Goal: Information Seeking & Learning: Learn about a topic

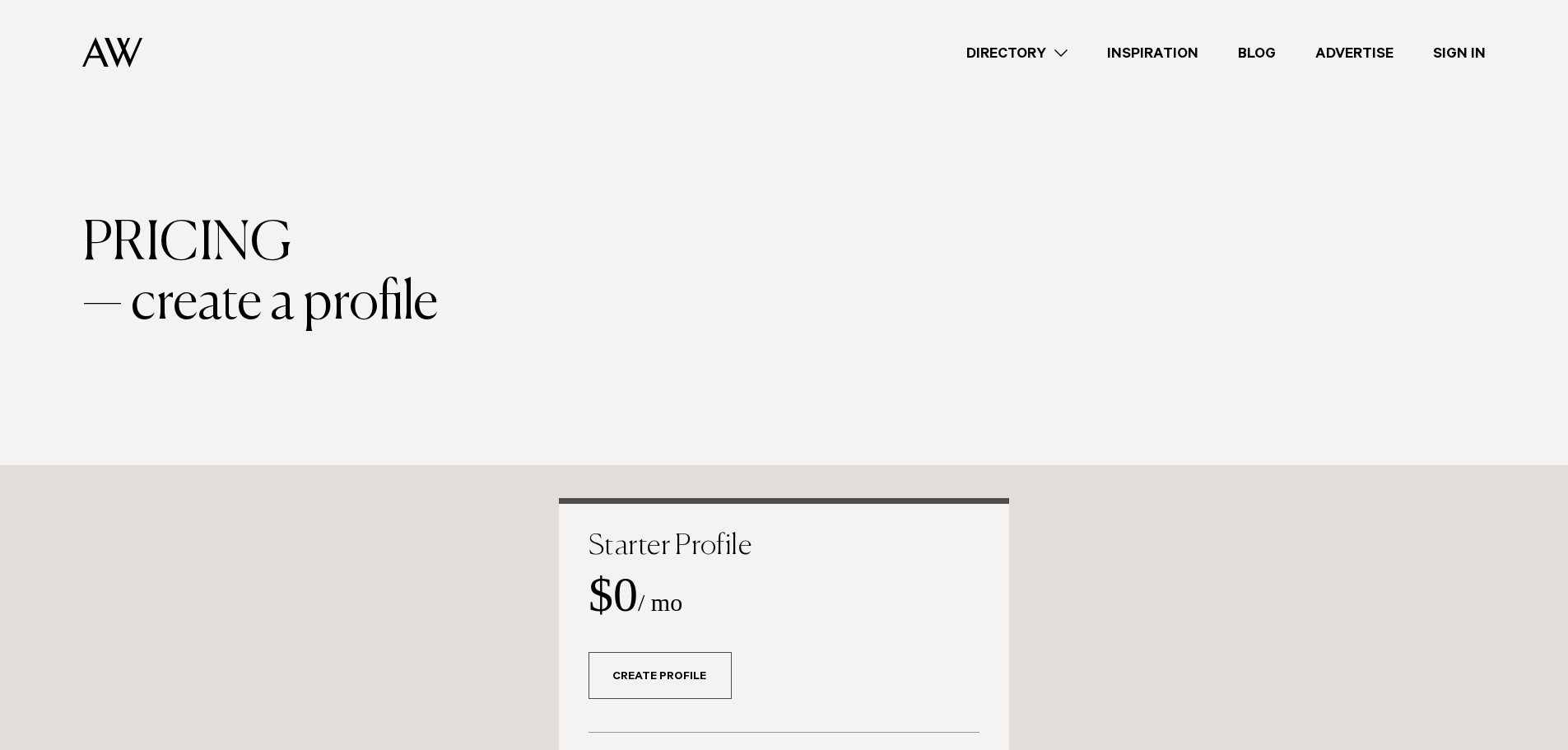
click at [997, 53] on link "Directory" at bounding box center [1016, 53] width 141 height 22
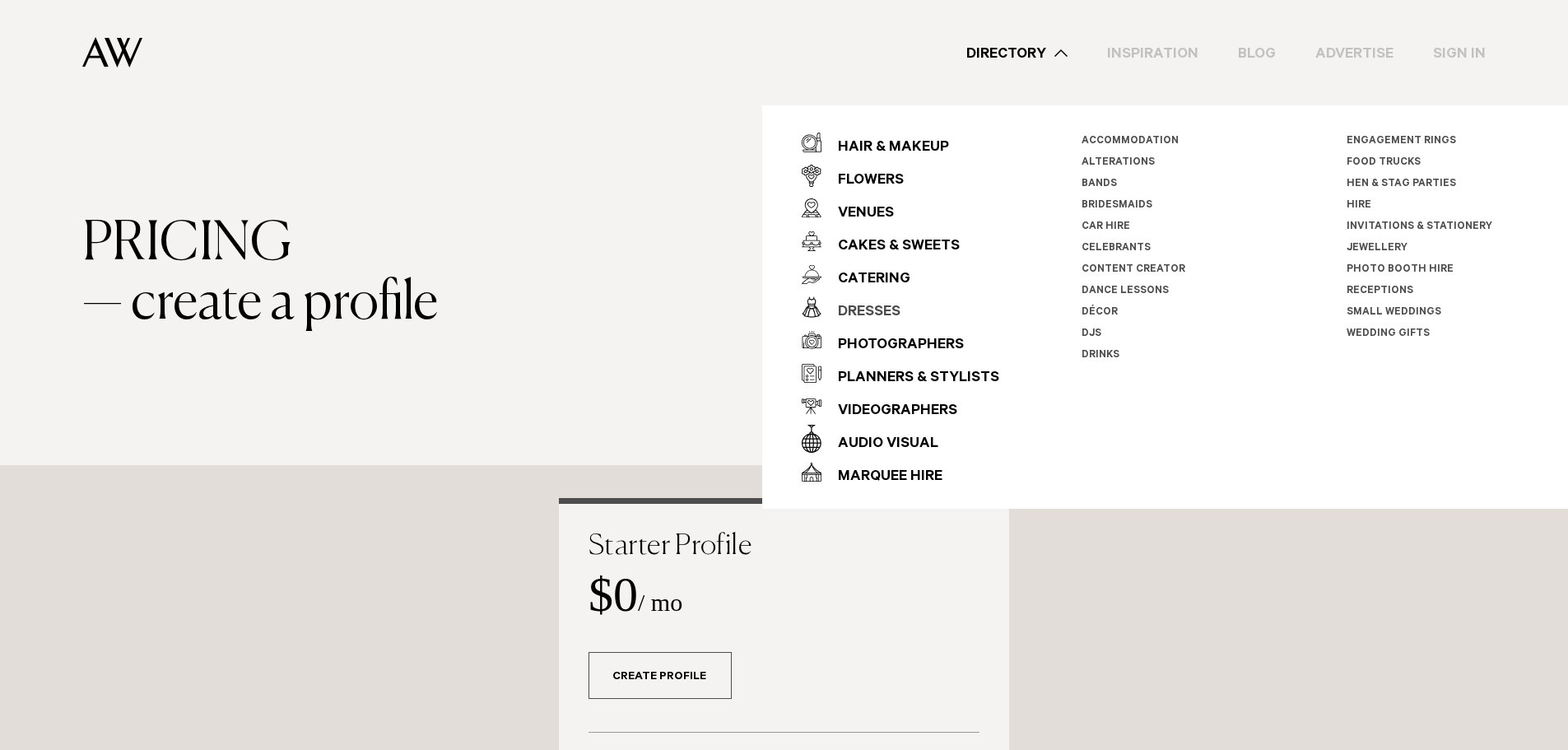
click at [880, 313] on div "Dresses" at bounding box center [861, 312] width 79 height 33
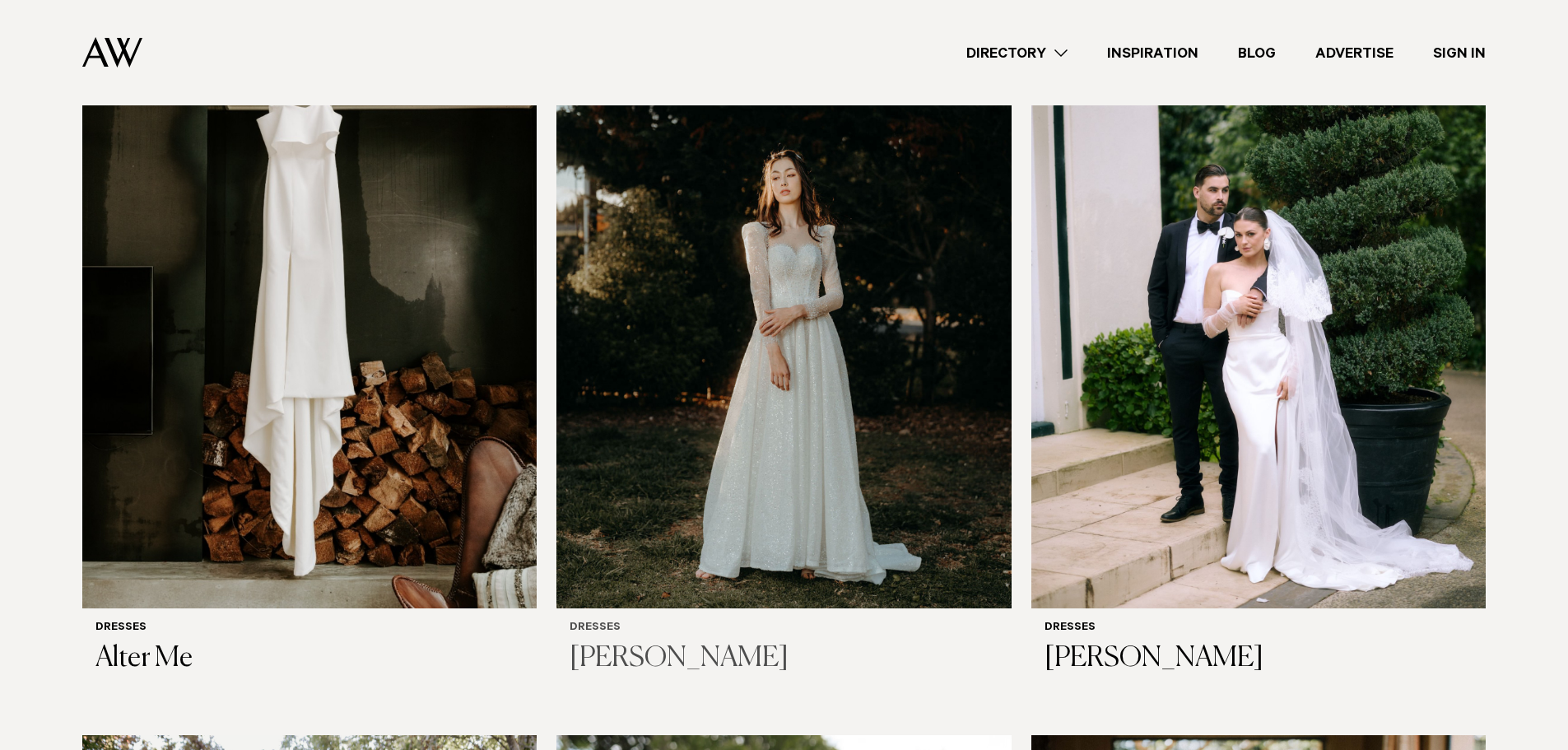
scroll to position [493, 0]
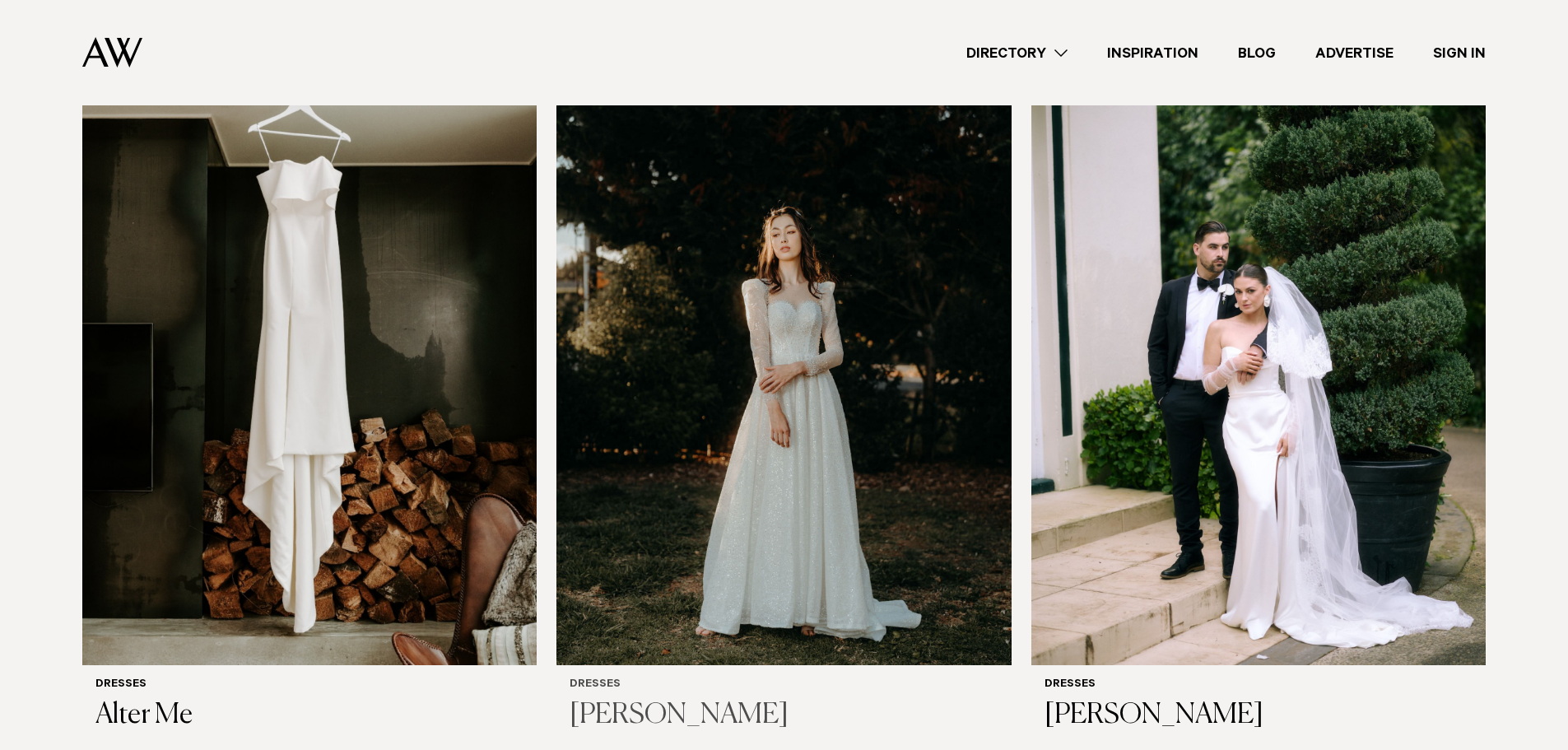
click at [657, 366] on img at bounding box center [783, 360] width 454 height 610
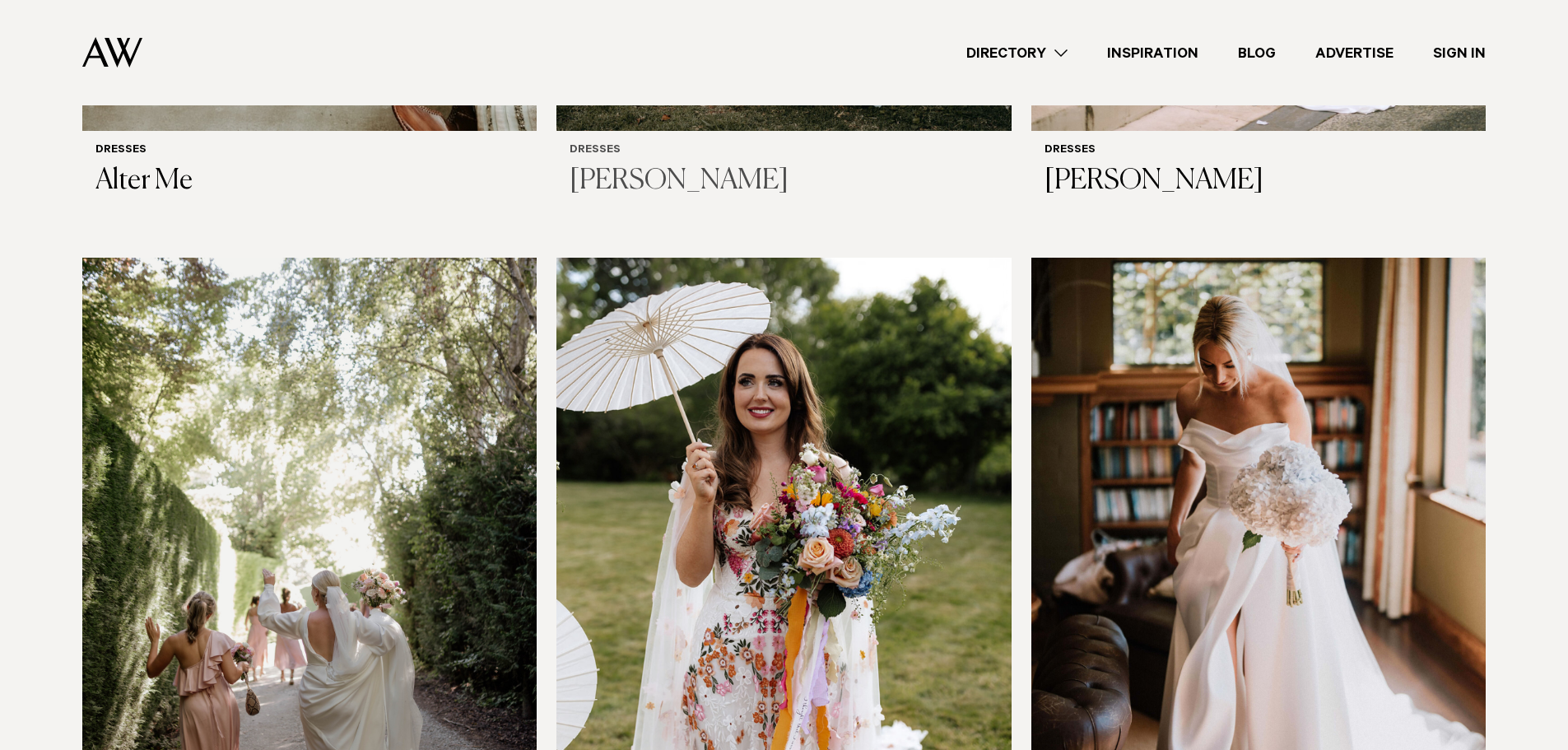
scroll to position [988, 0]
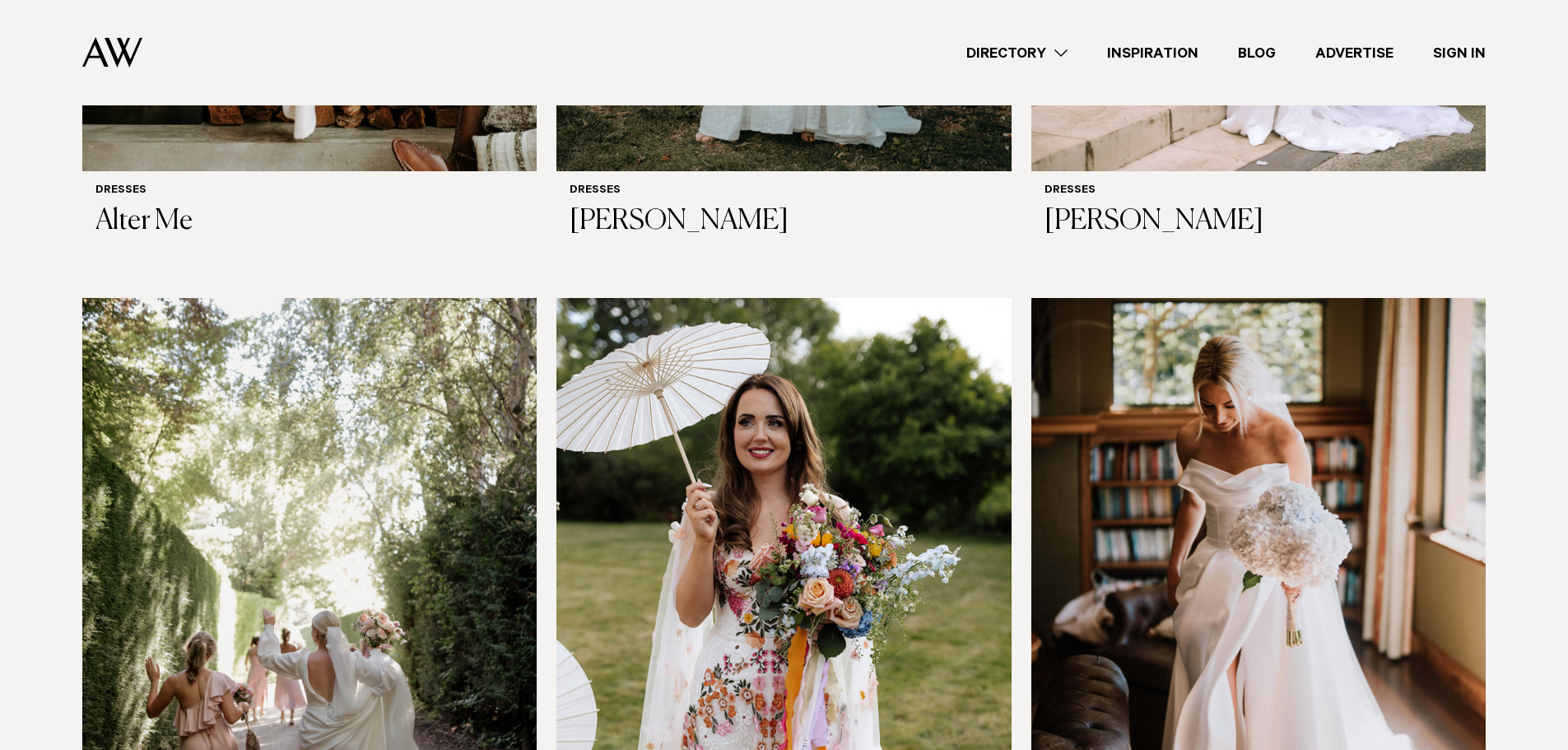
click at [1188, 398] on img at bounding box center [1259, 603] width 454 height 610
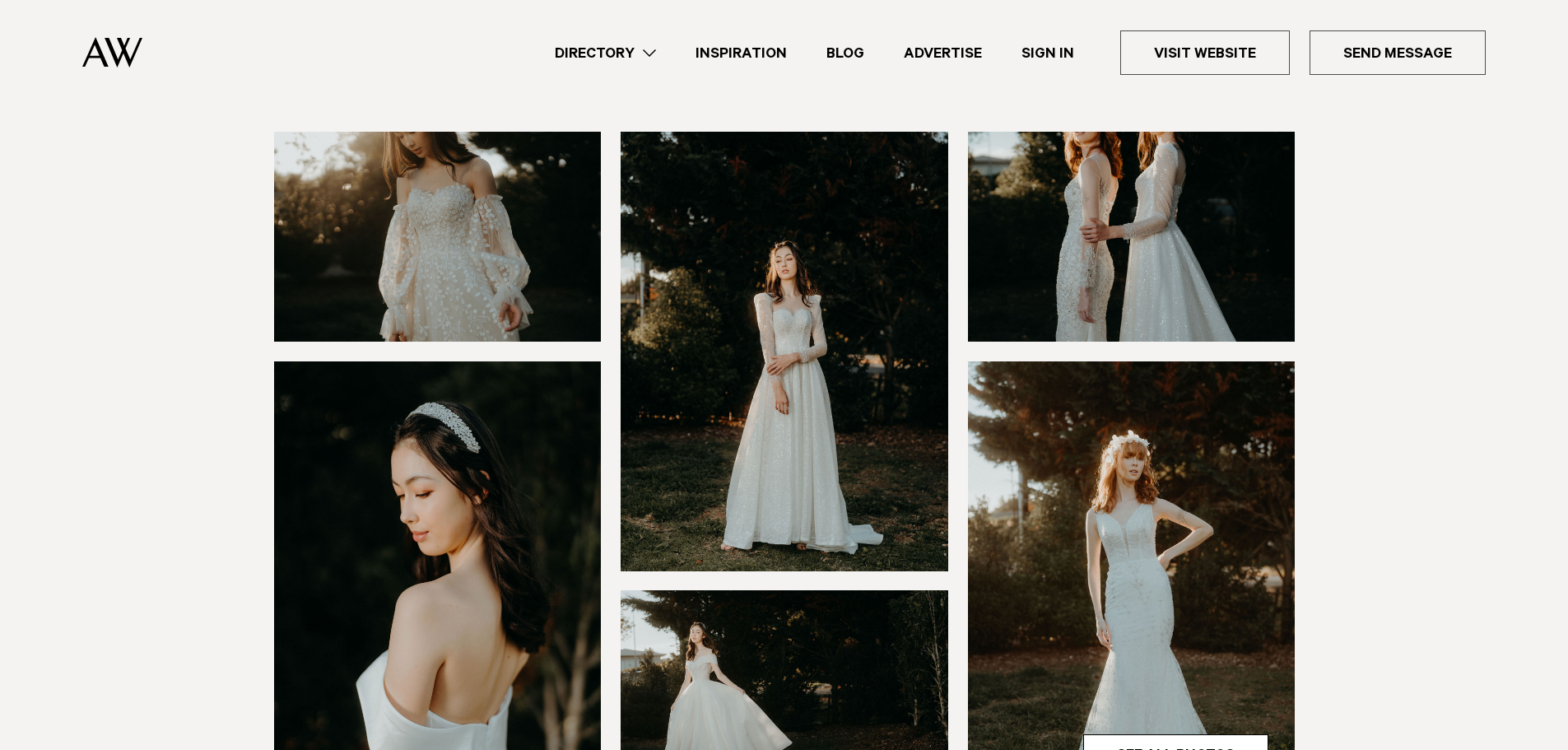
scroll to position [412, 0]
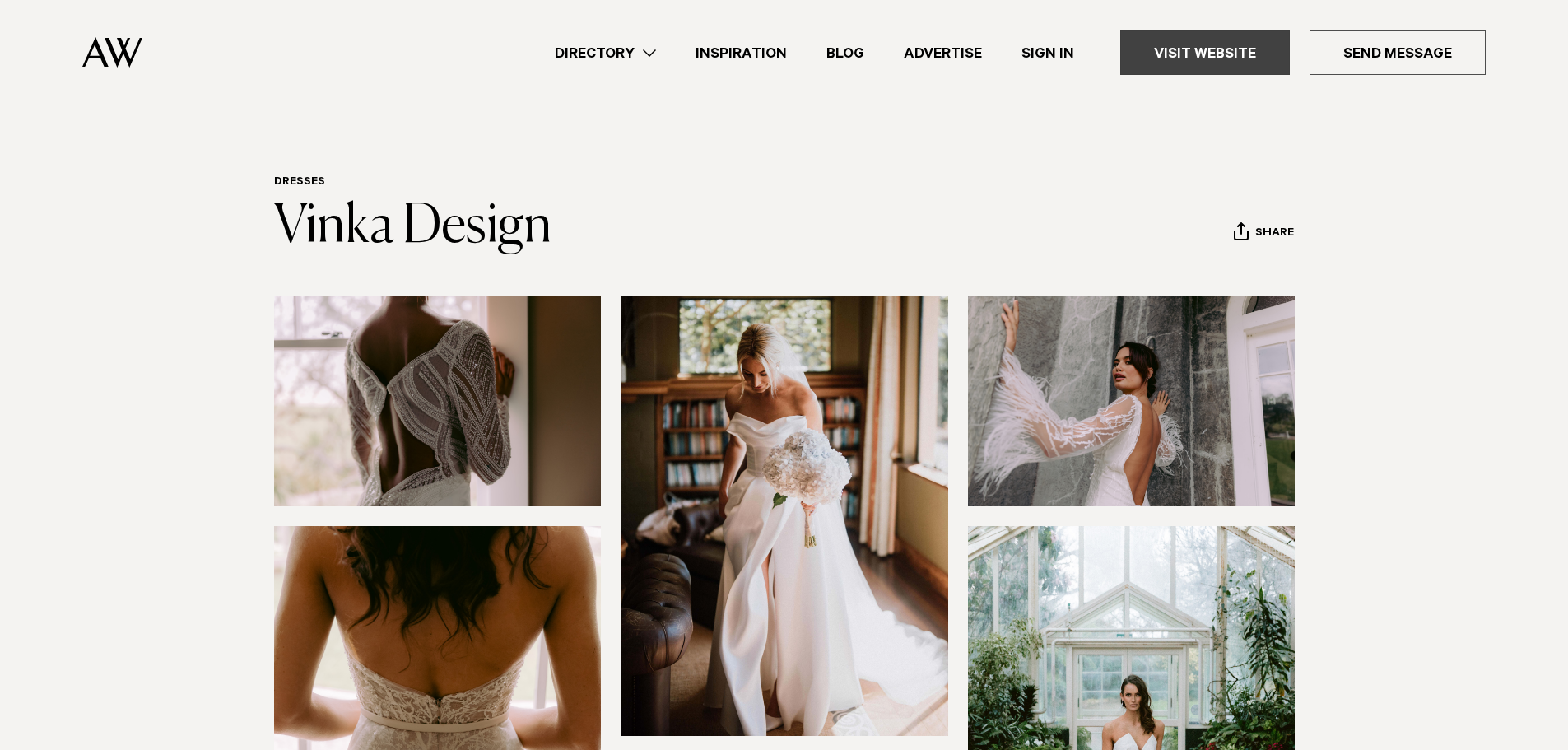
click at [1201, 48] on link "Visit Website" at bounding box center [1205, 53] width 170 height 45
click at [597, 53] on link "Directory" at bounding box center [605, 53] width 141 height 22
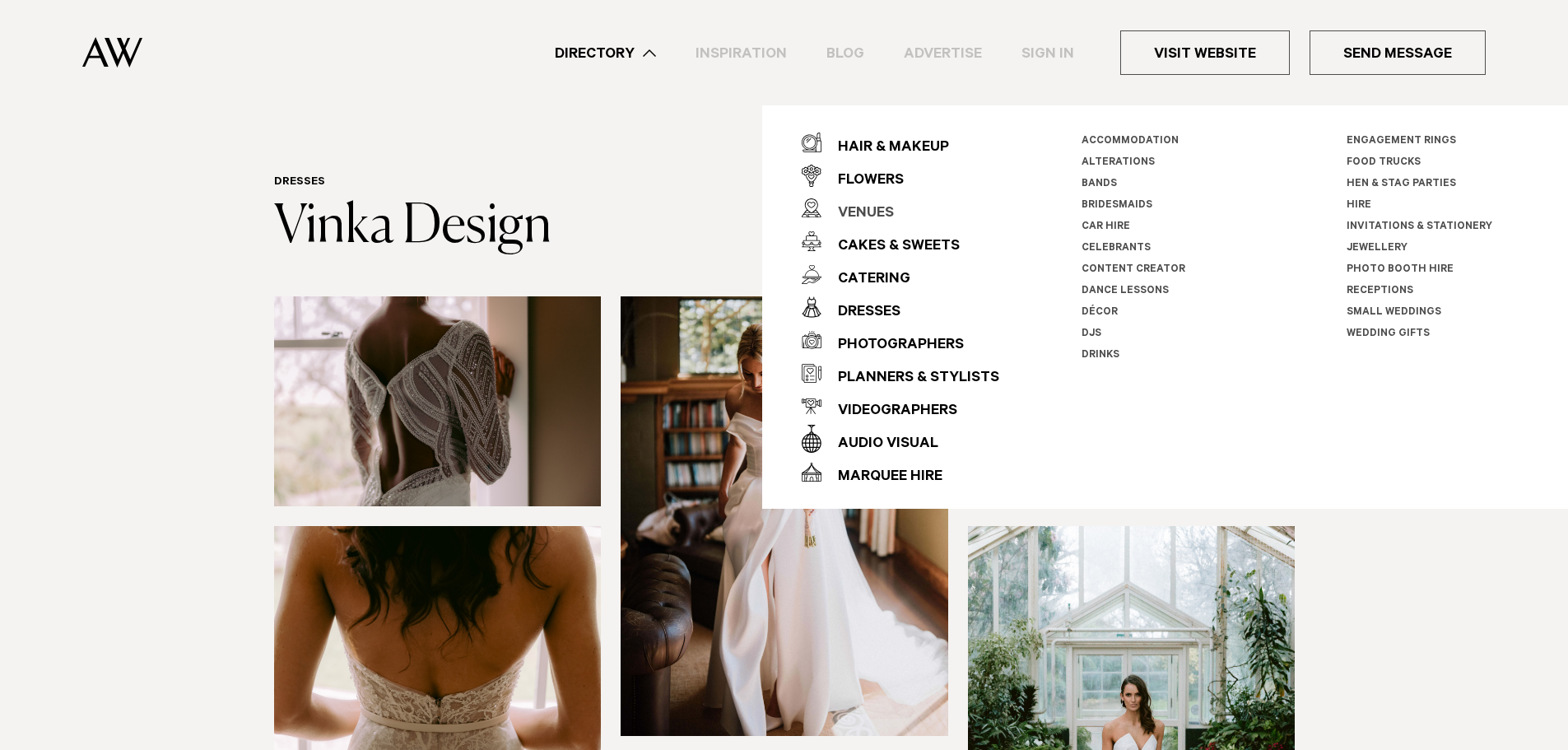
click at [825, 209] on div "Venues" at bounding box center [858, 214] width 73 height 33
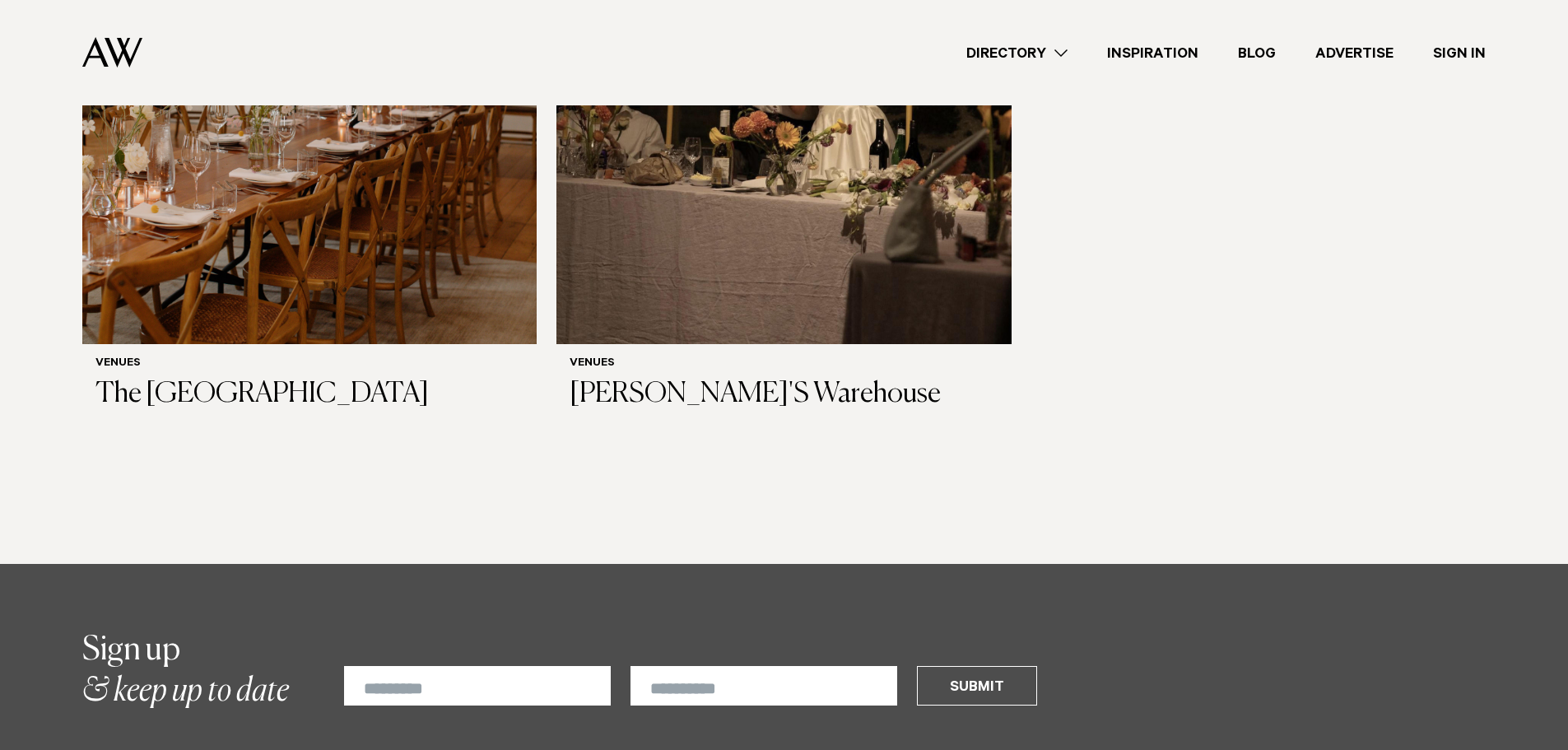
scroll to position [10865, 0]
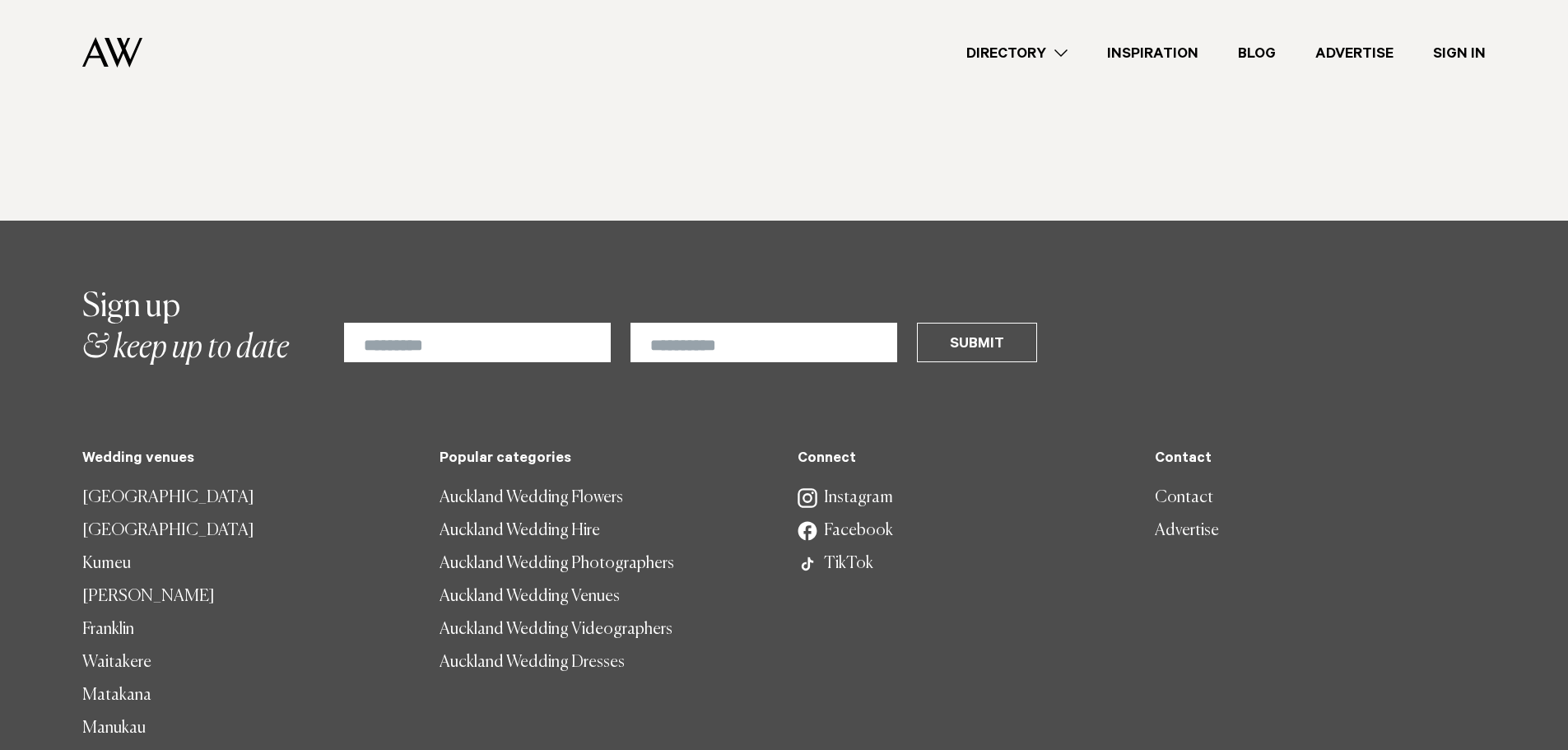
click at [483, 646] on link "Auckland Wedding Dresses" at bounding box center [605, 662] width 331 height 33
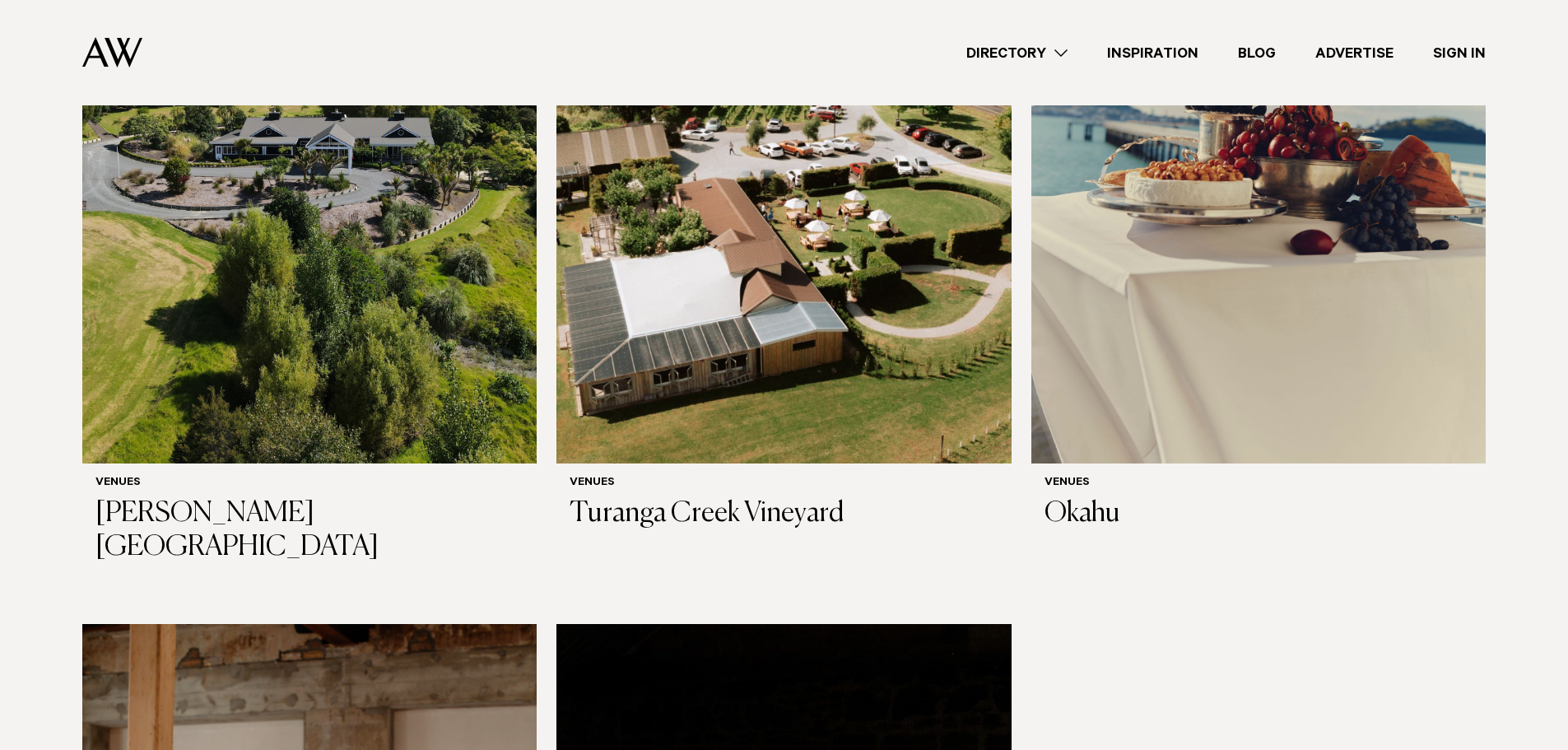
scroll to position [9625, 0]
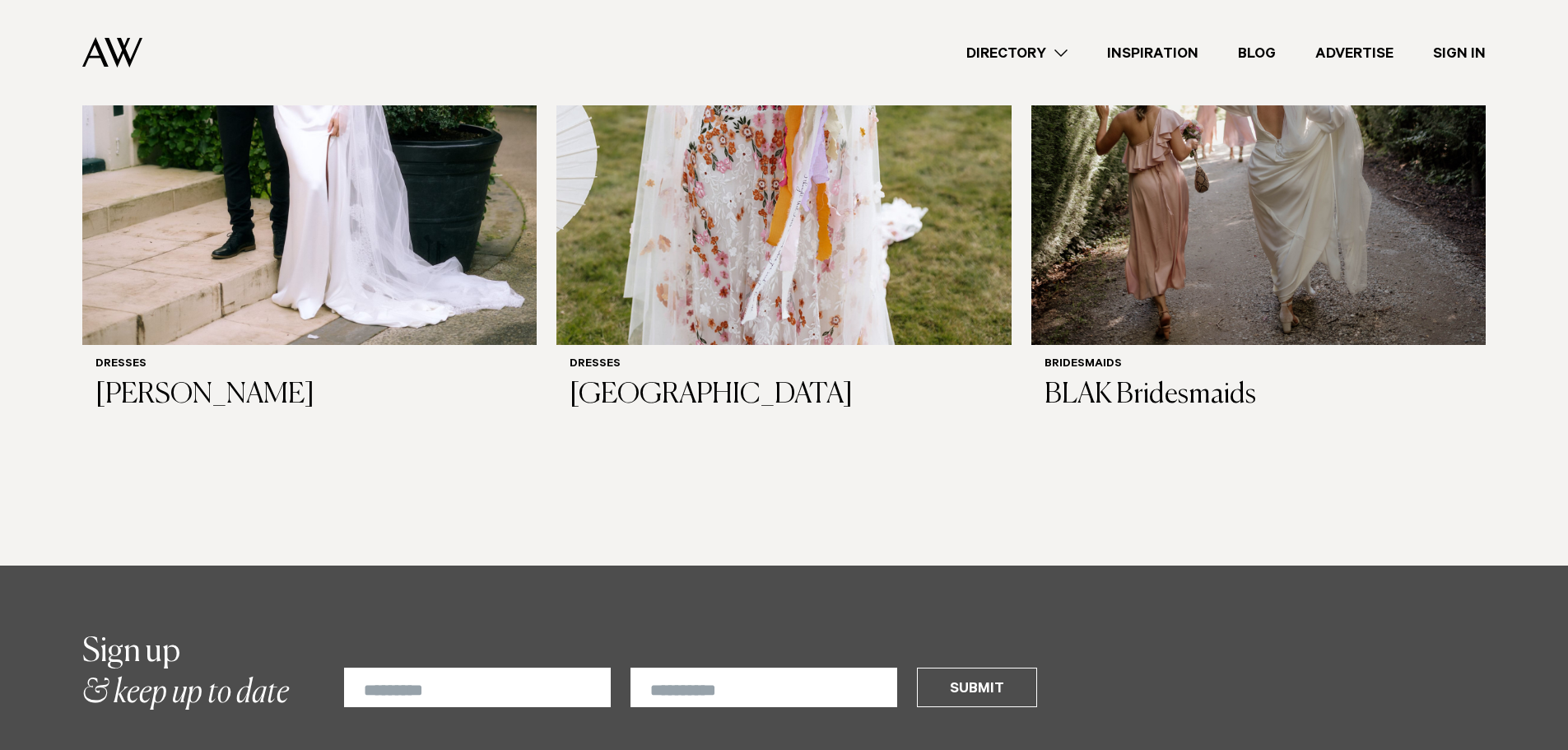
scroll to position [1646, 0]
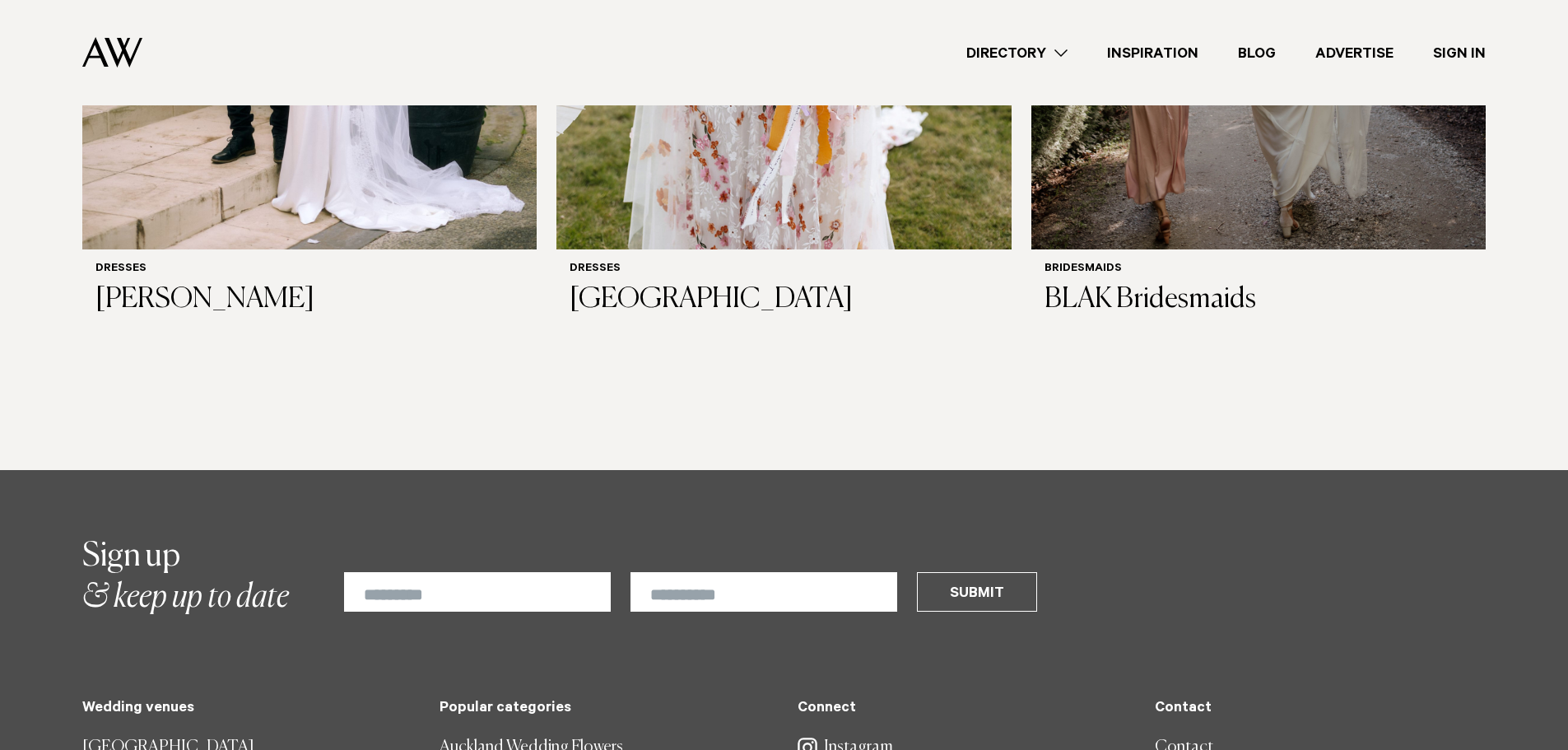
click at [850, 731] on link "Instagram" at bounding box center [963, 747] width 331 height 33
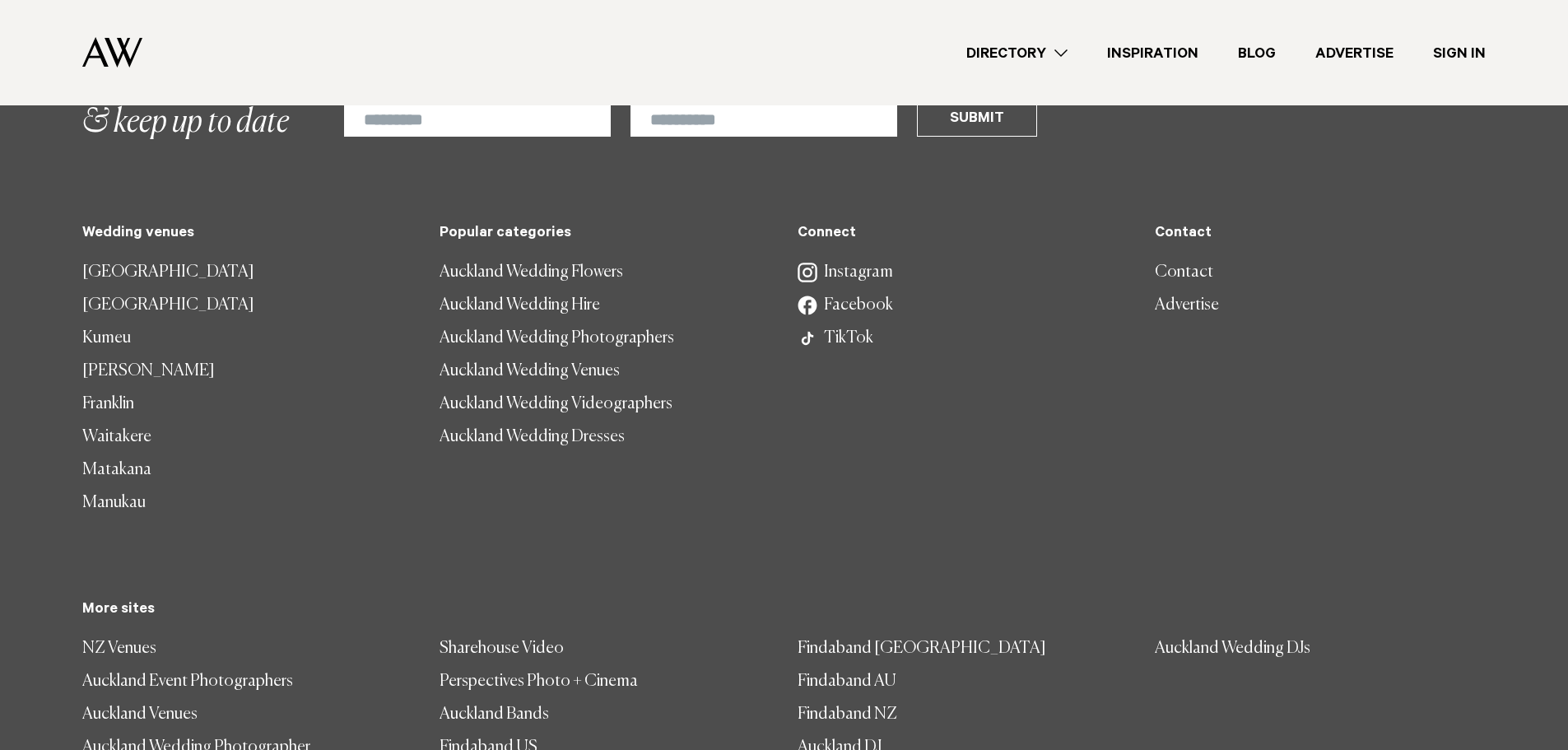
scroll to position [2140, 0]
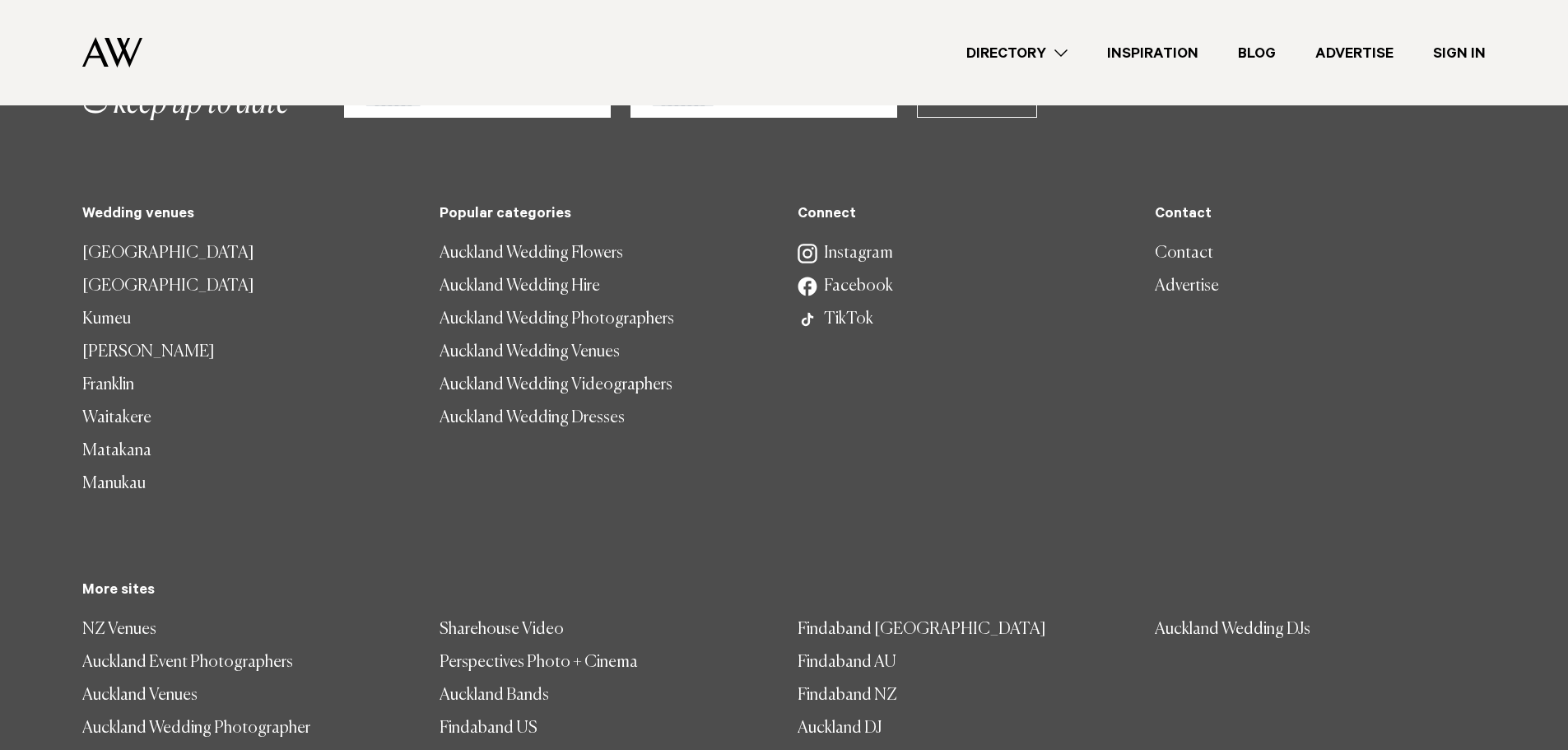
click at [1194, 270] on link "Advertise" at bounding box center [1320, 286] width 331 height 33
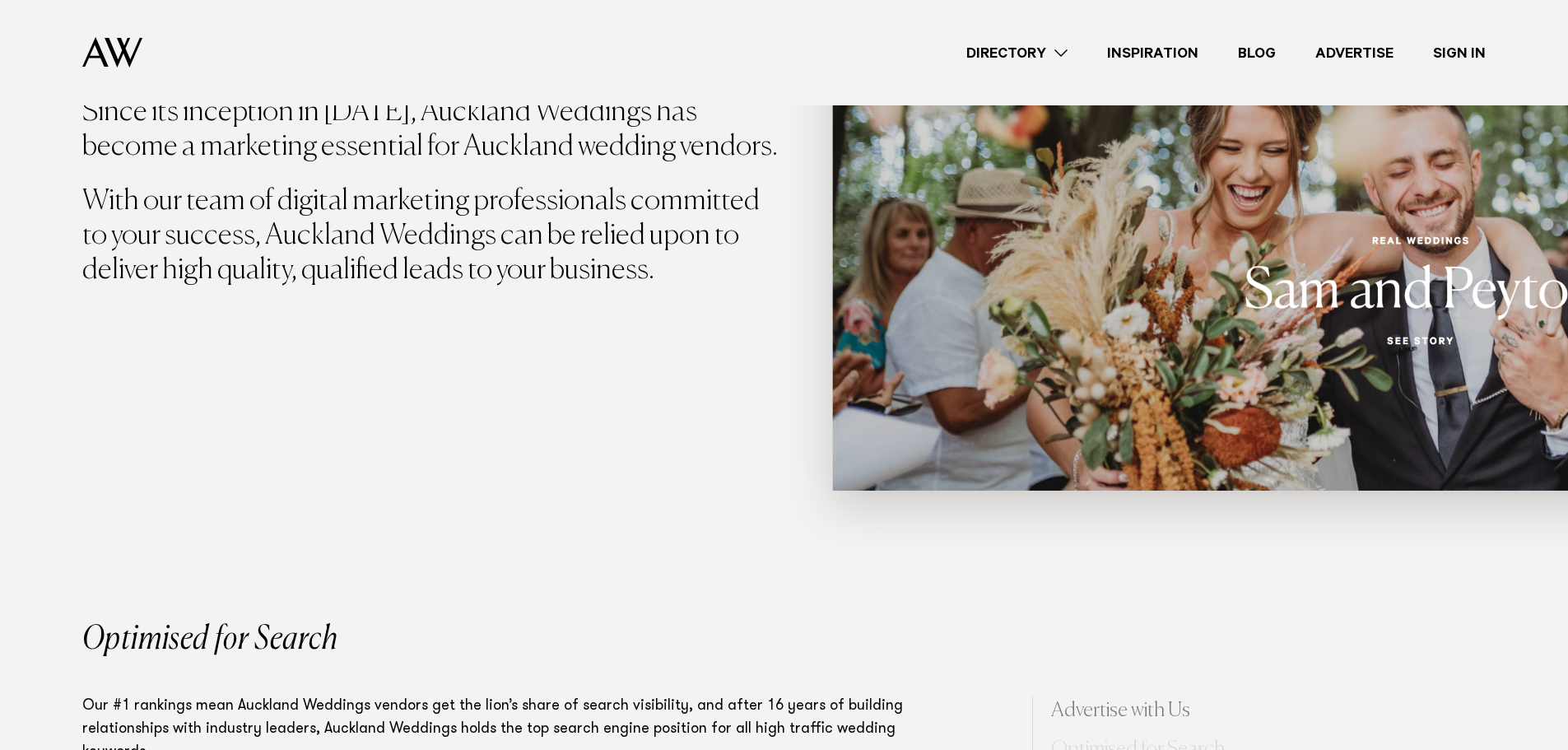
scroll to position [576, 0]
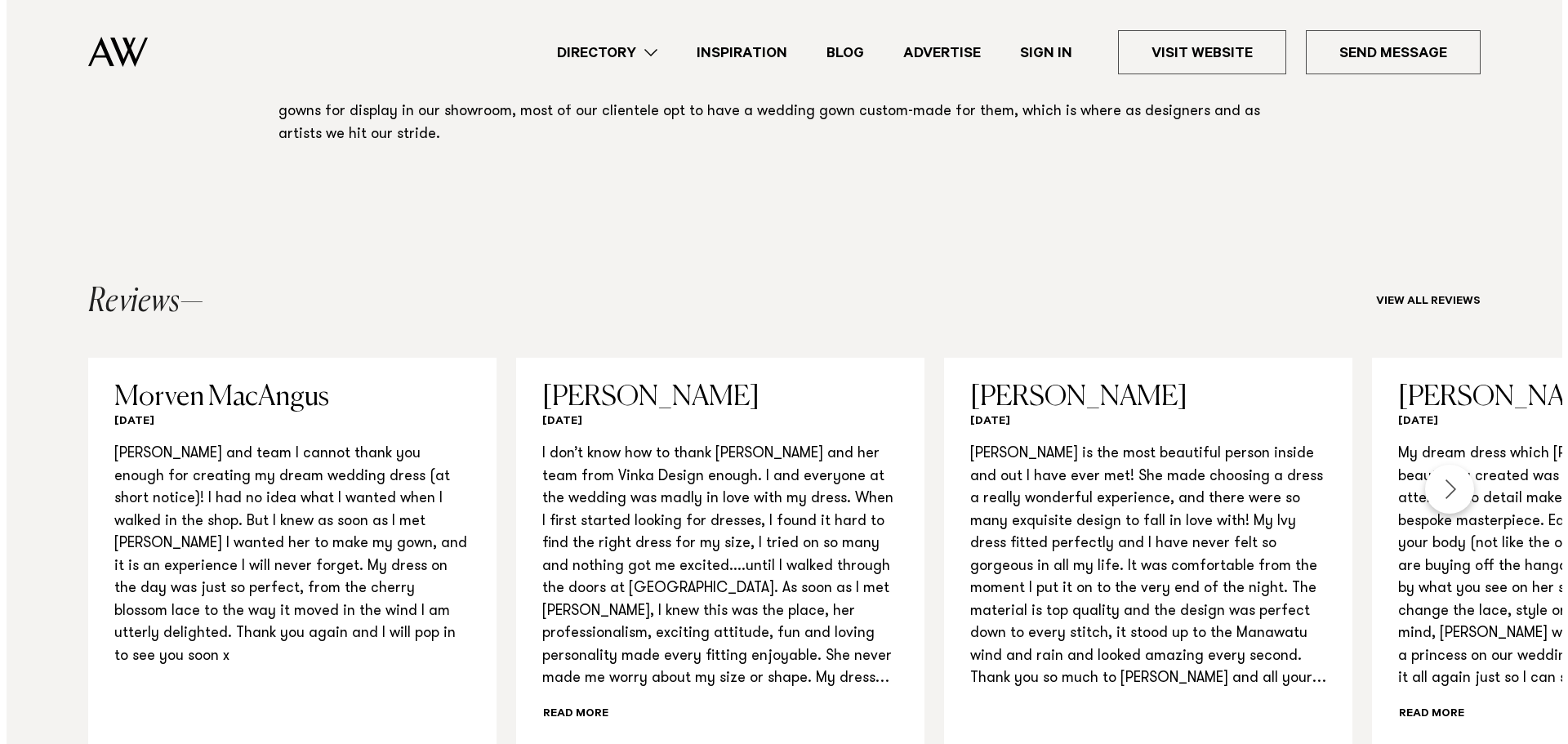
scroll to position [1388, 0]
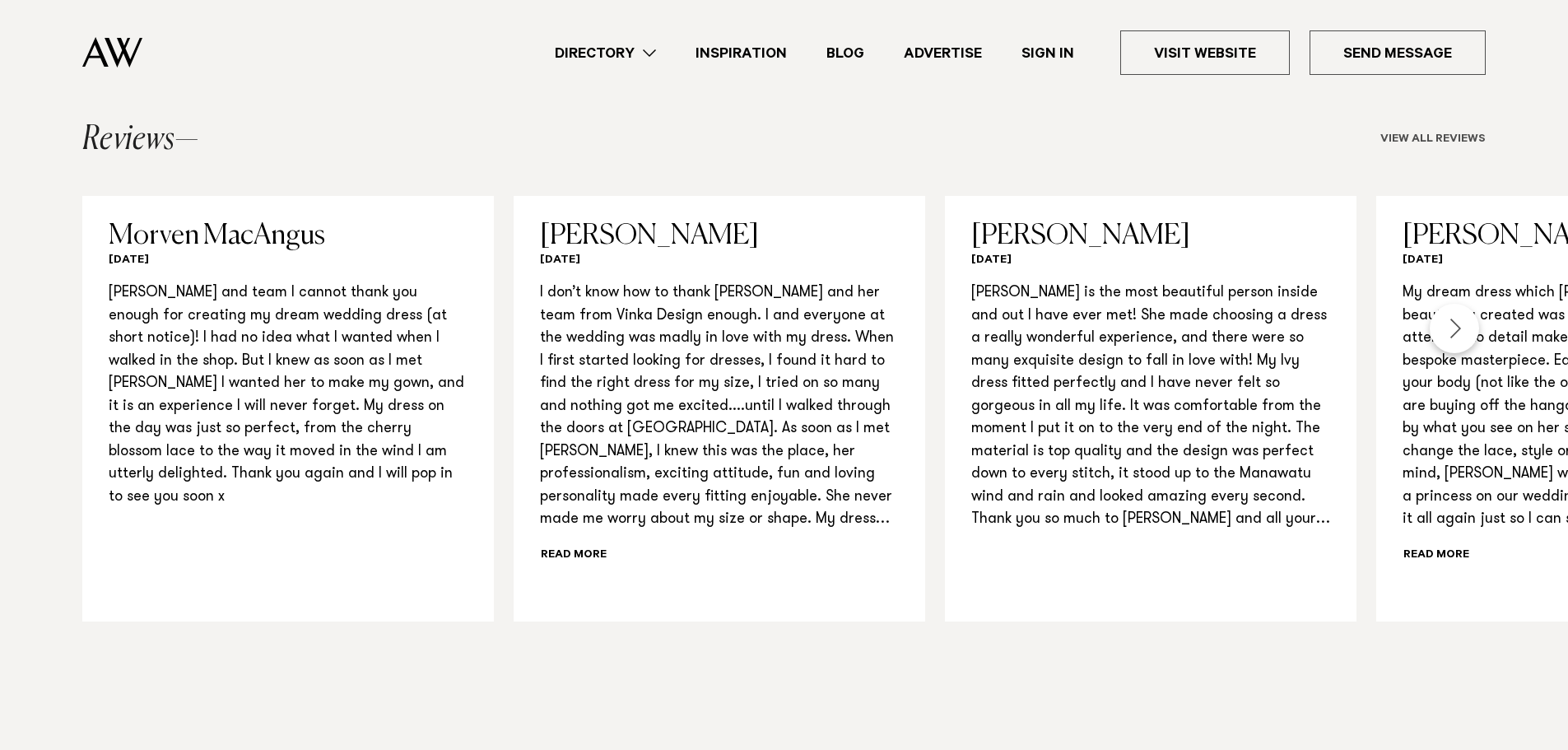
click at [1460, 139] on link "View all reviews" at bounding box center [1433, 140] width 105 height 13
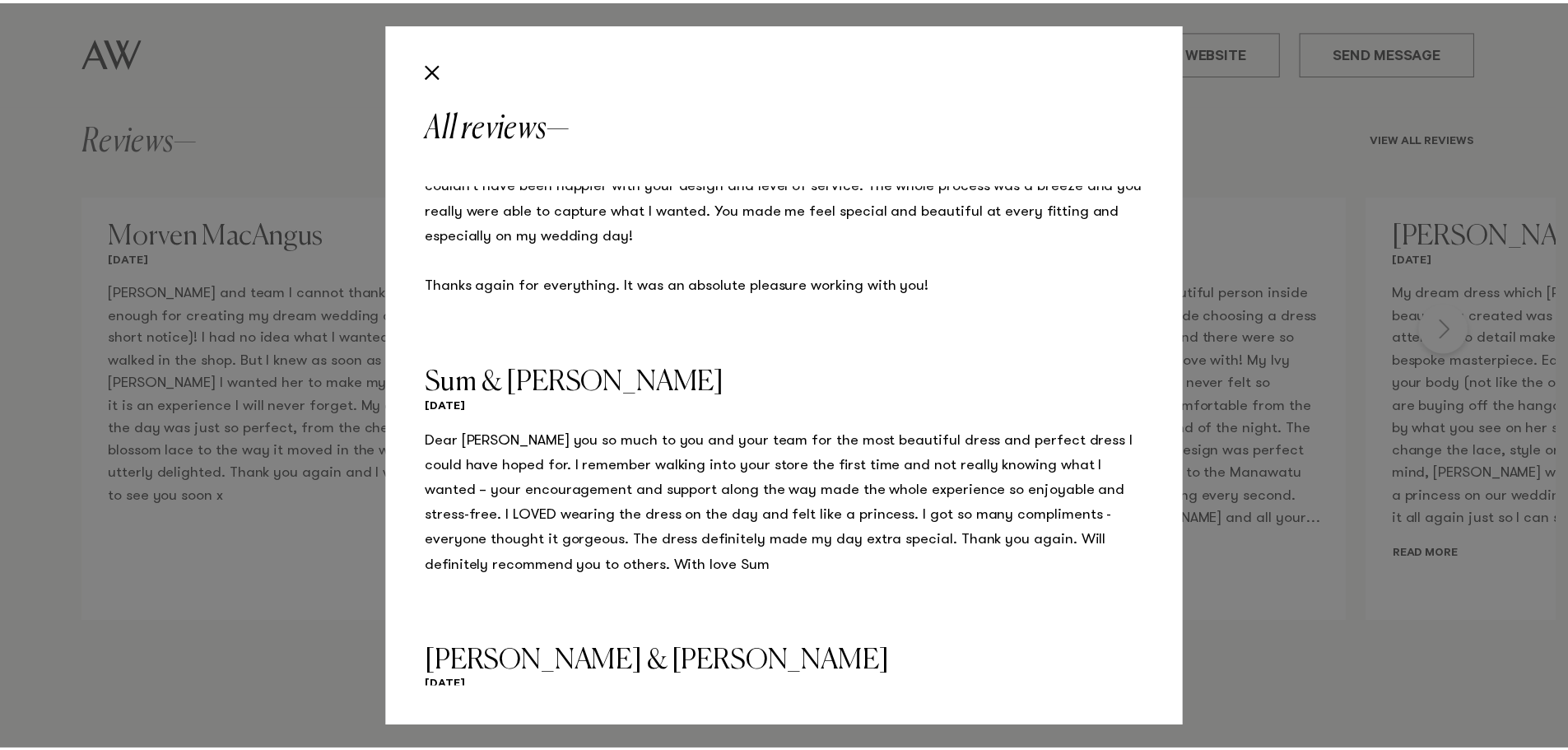
scroll to position [7325, 0]
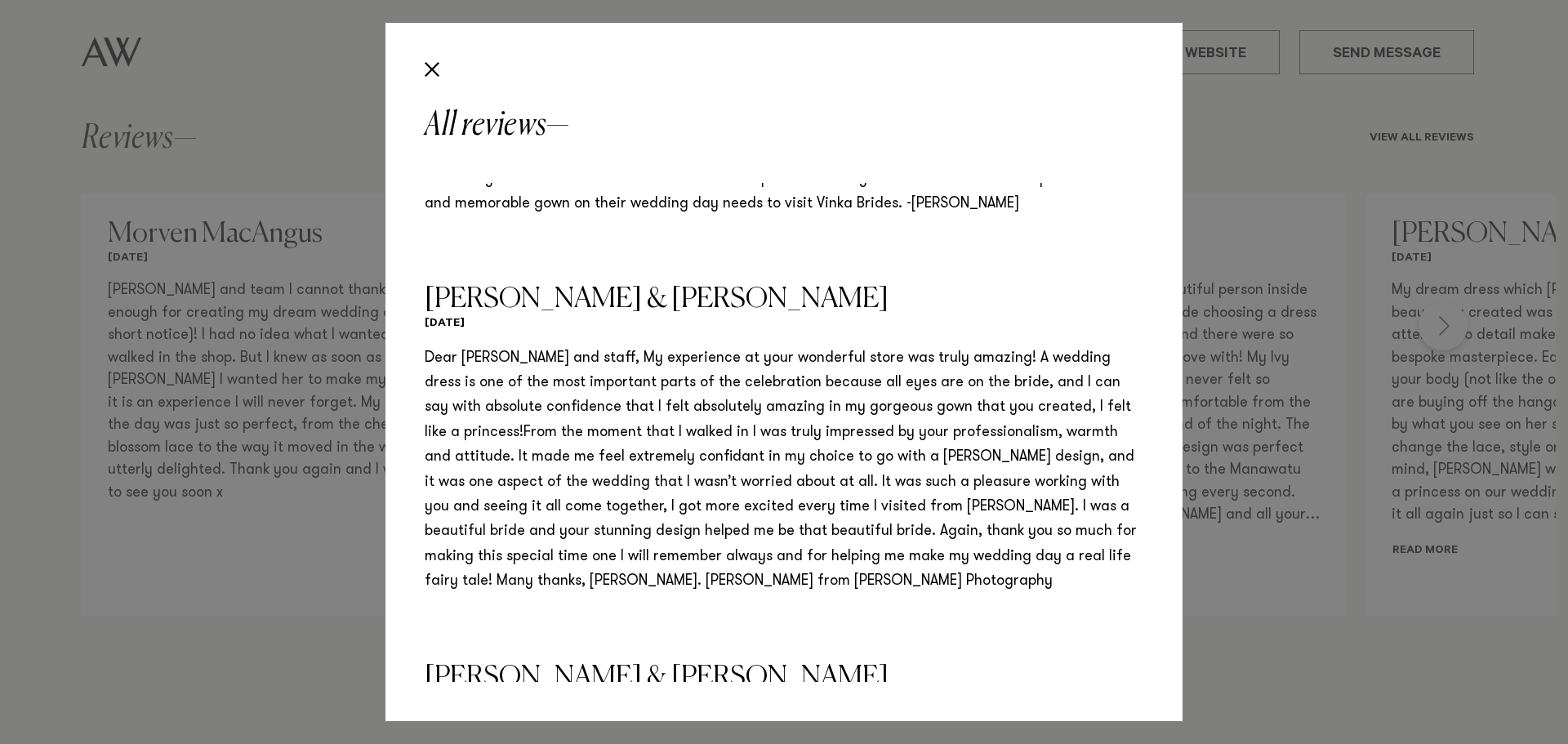
click at [1243, 174] on div "All reviews [PERSON_NAME] [DATE] [PERSON_NAME] and team I cannot thank you enou…" at bounding box center [784, 372] width 1568 height 744
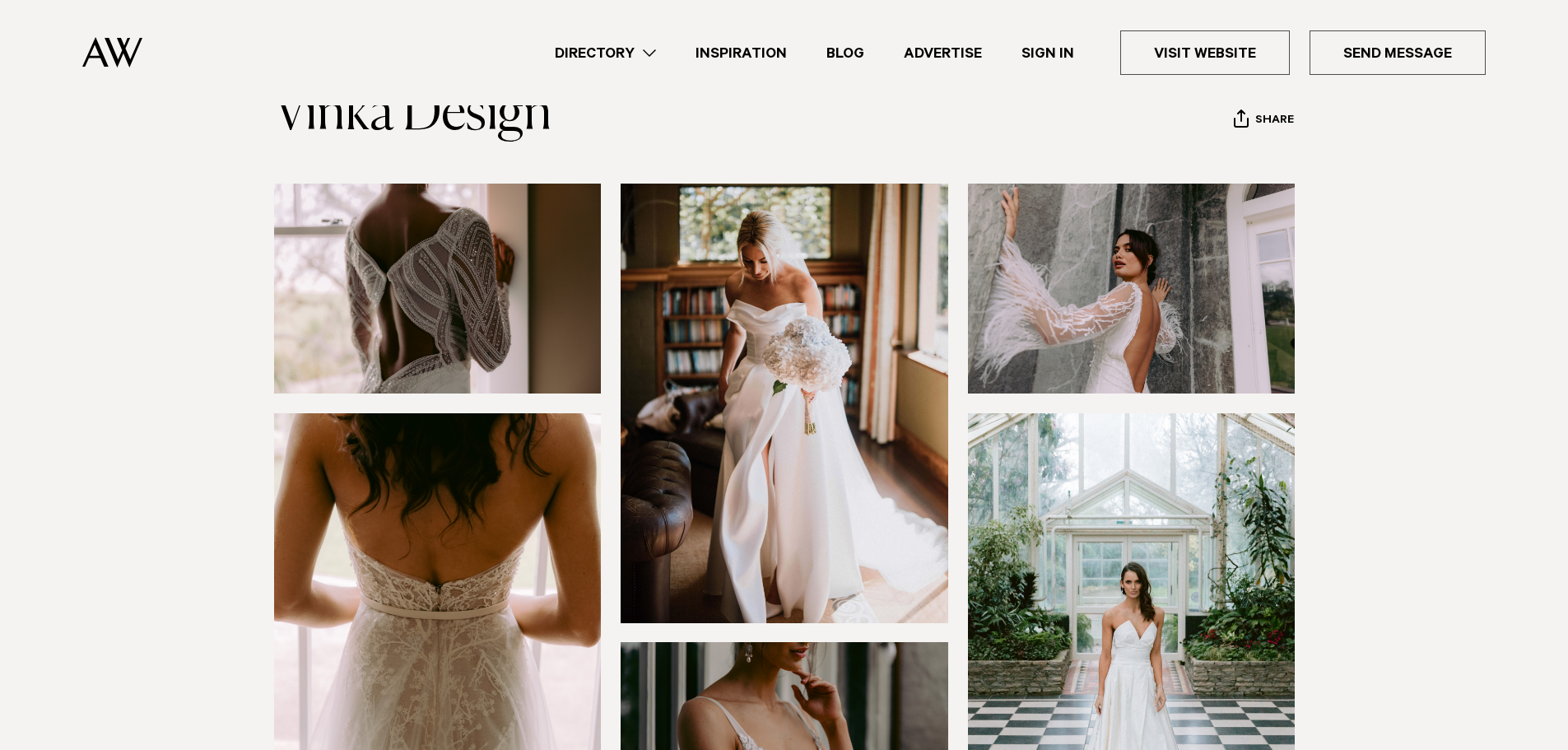
scroll to position [0, 0]
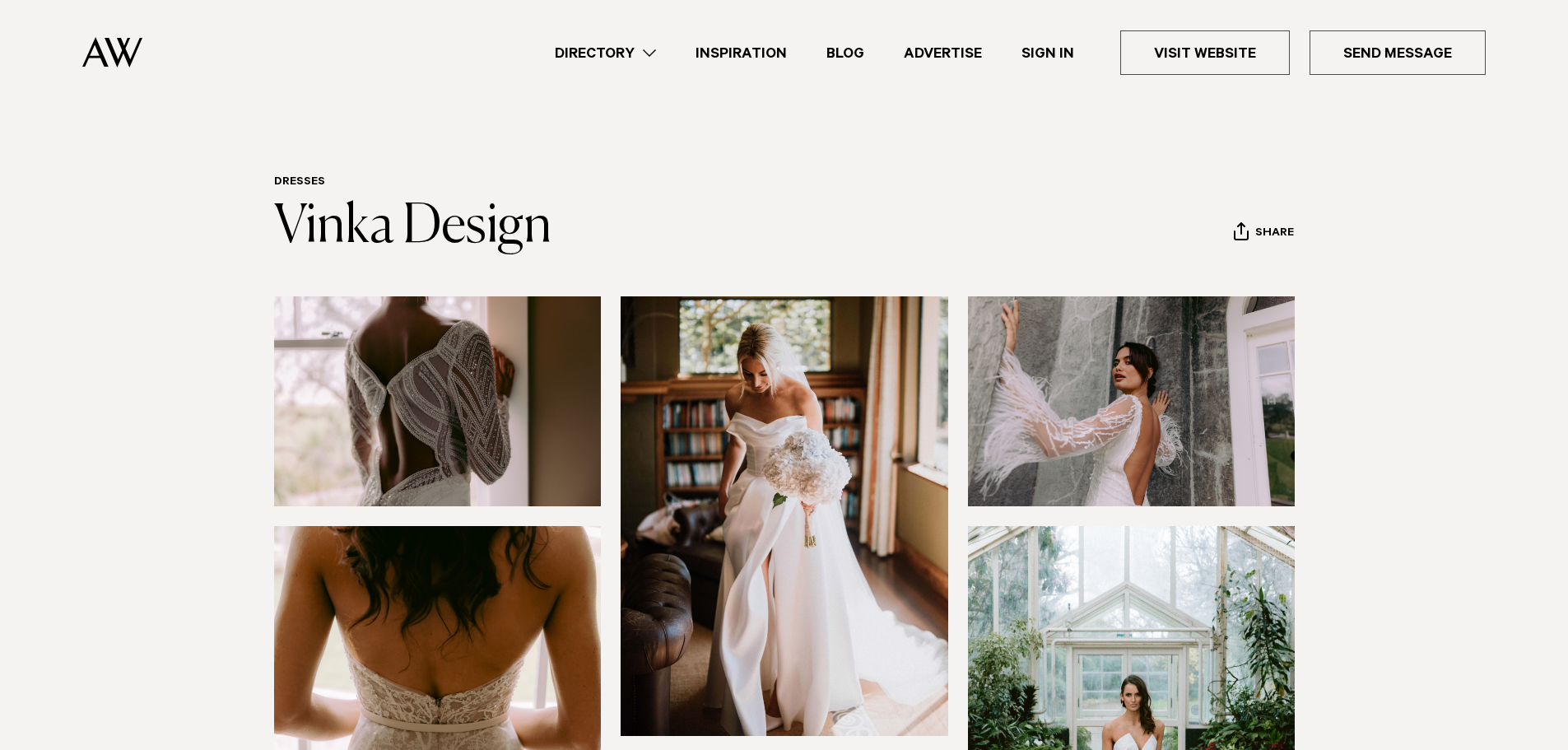
click at [849, 57] on link "Blog" at bounding box center [845, 53] width 77 height 22
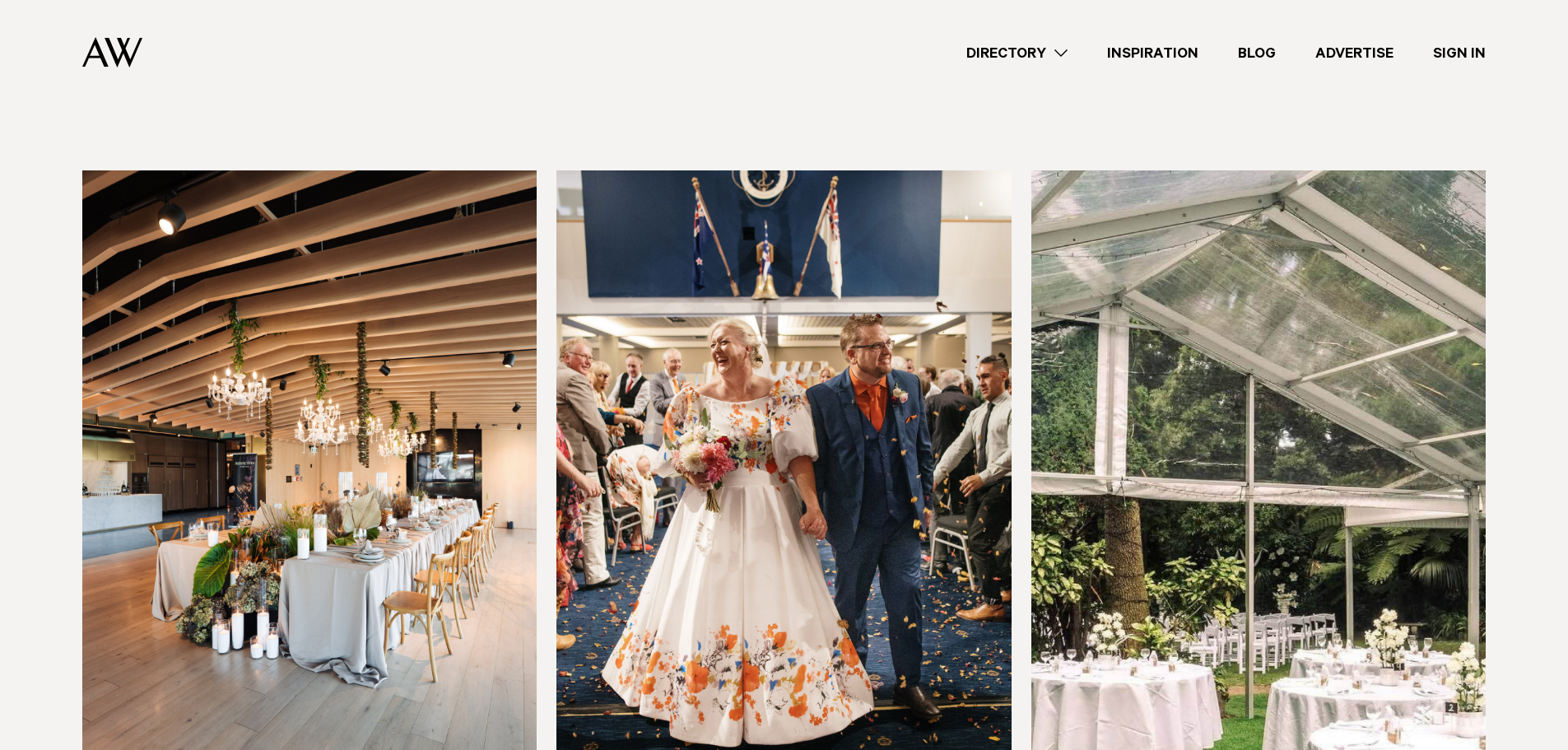
scroll to position [412, 0]
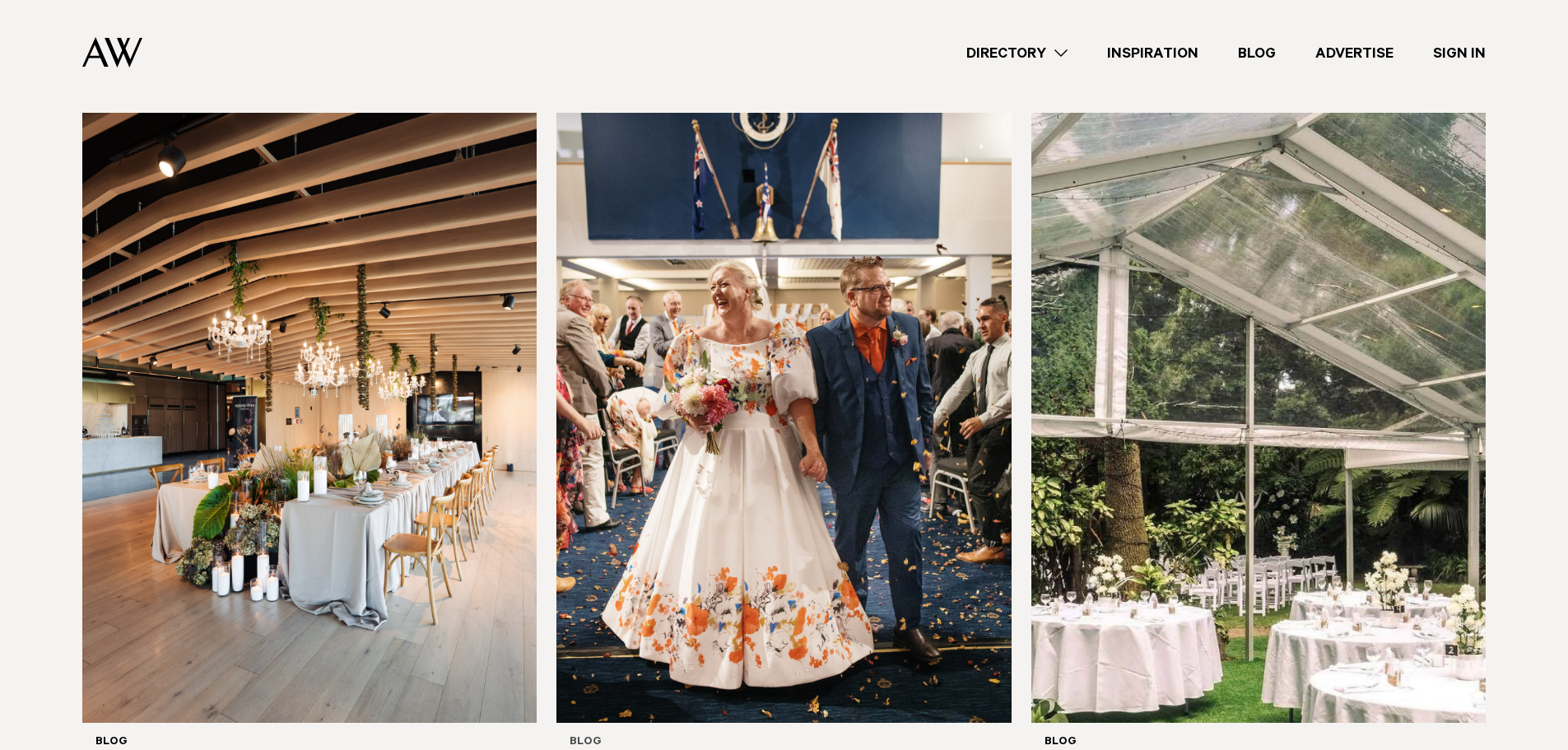
click at [815, 345] on img at bounding box center [783, 418] width 454 height 610
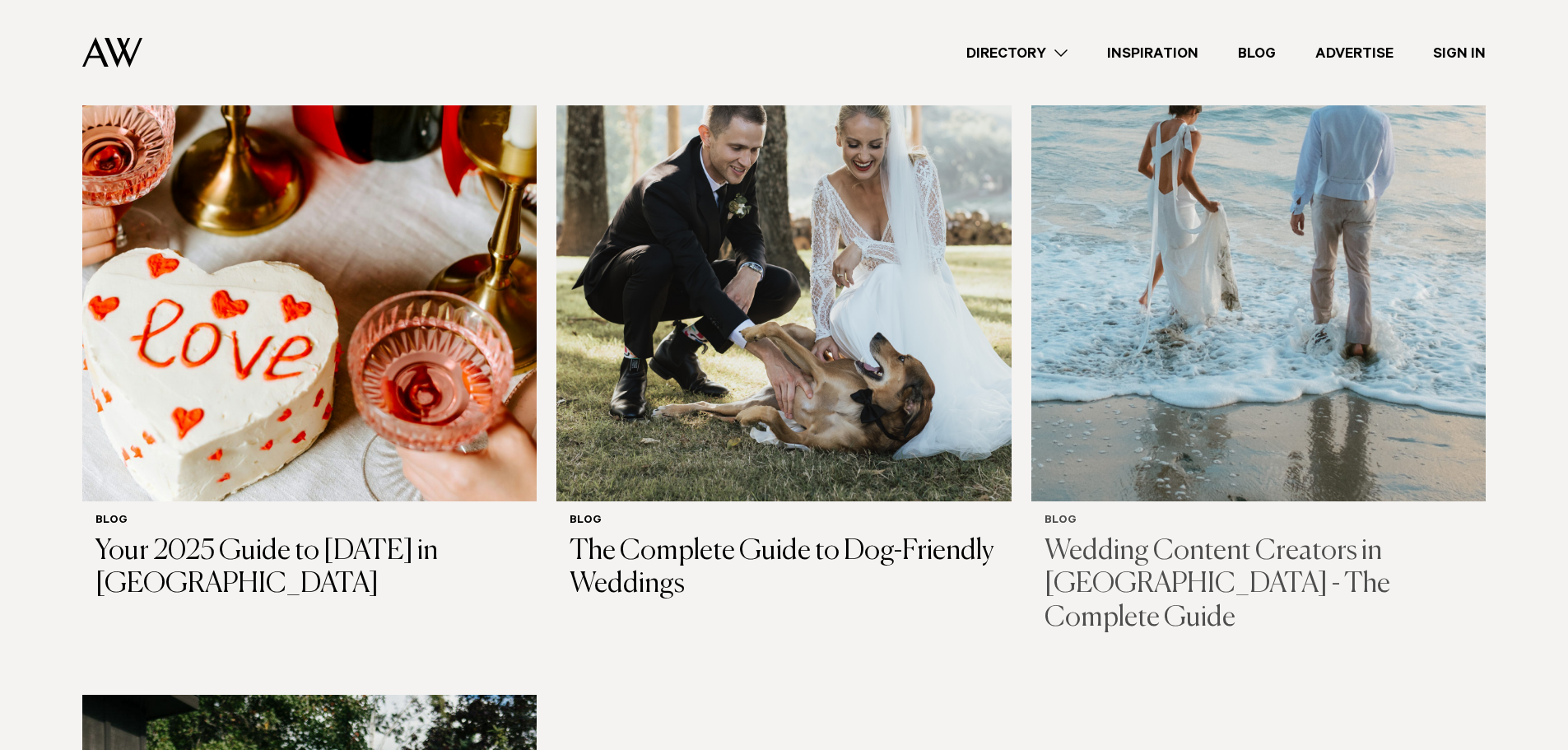
scroll to position [3292, 0]
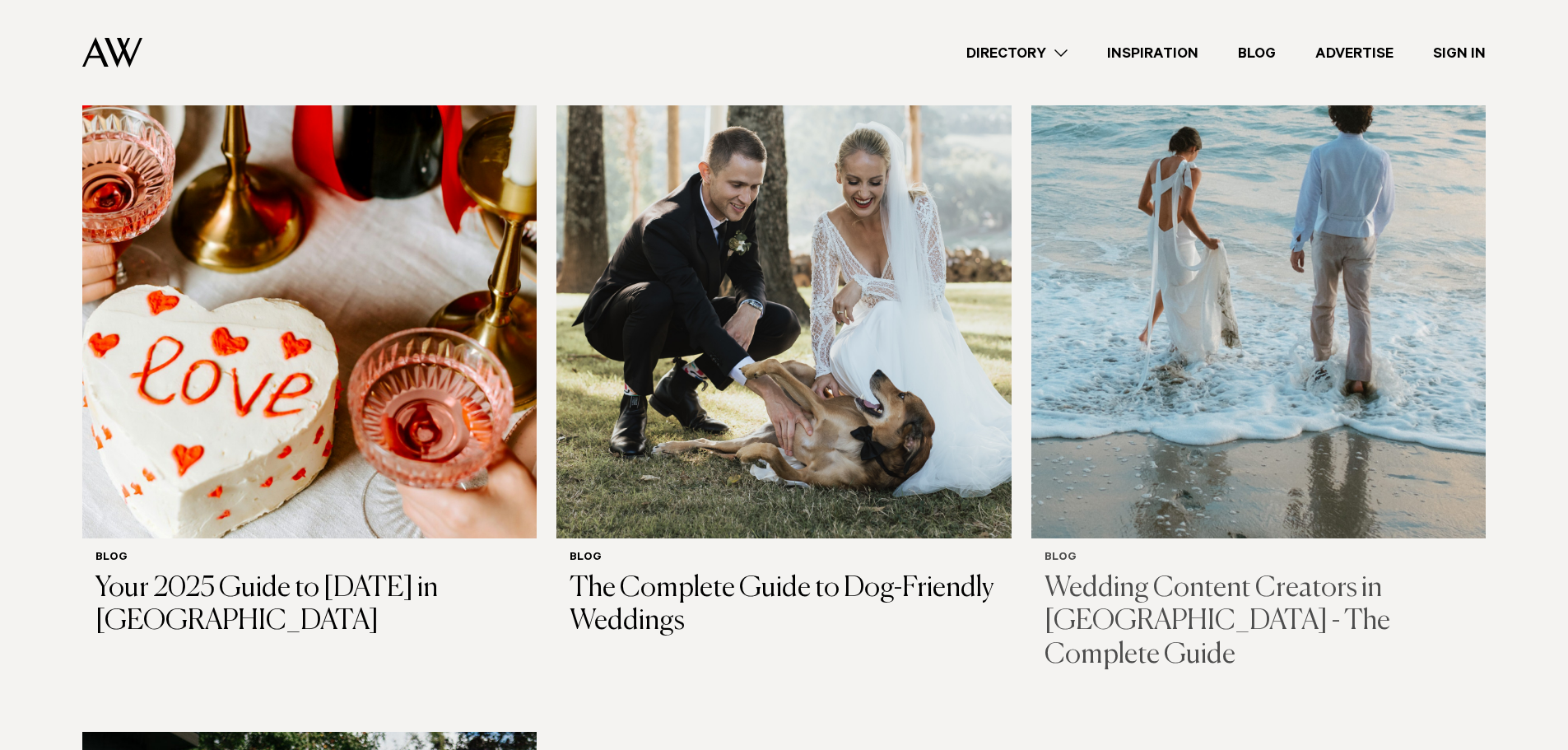
click at [1112, 572] on h3 "Wedding Content Creators in NZ - The Complete Guide" at bounding box center [1258, 623] width 428 height 100
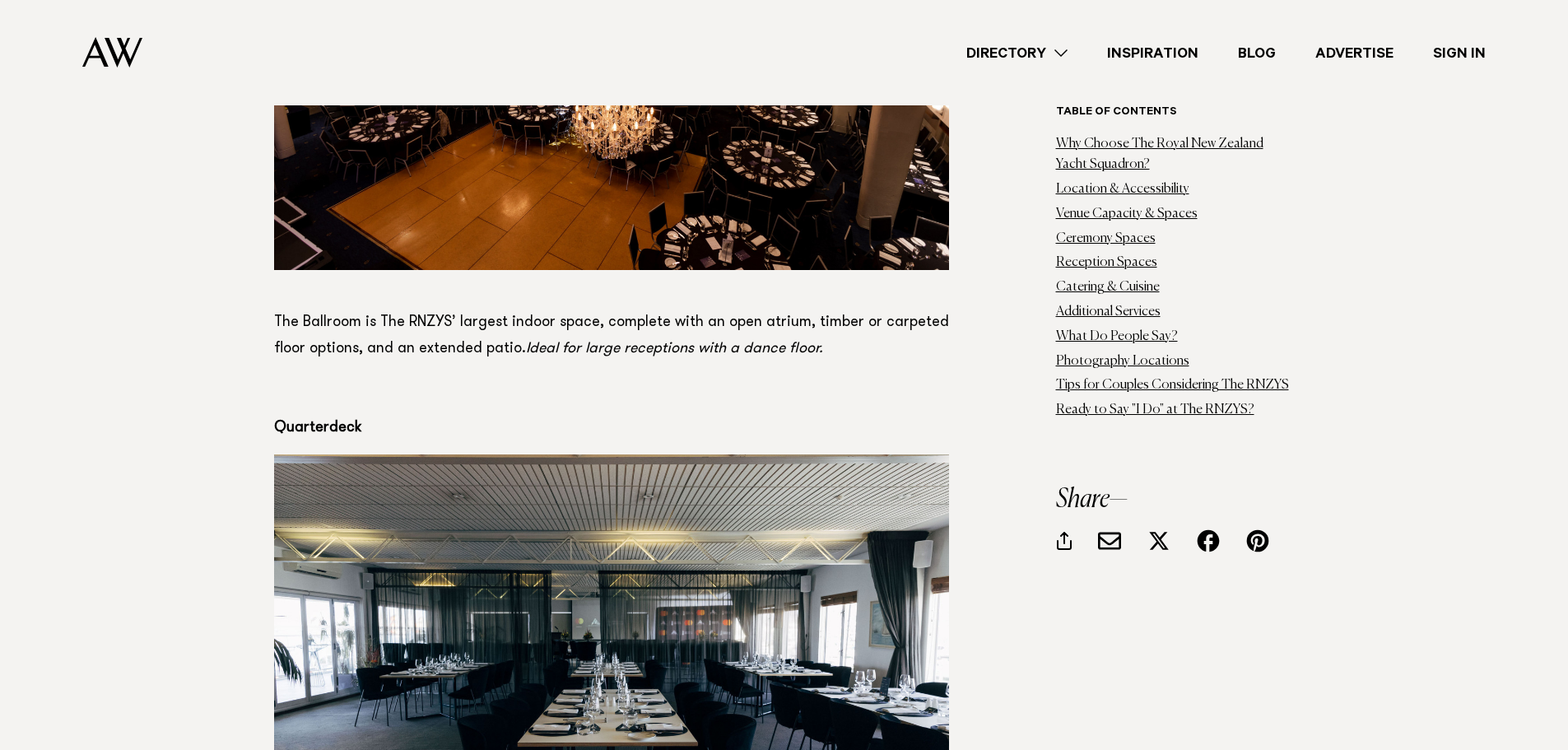
scroll to position [4692, 0]
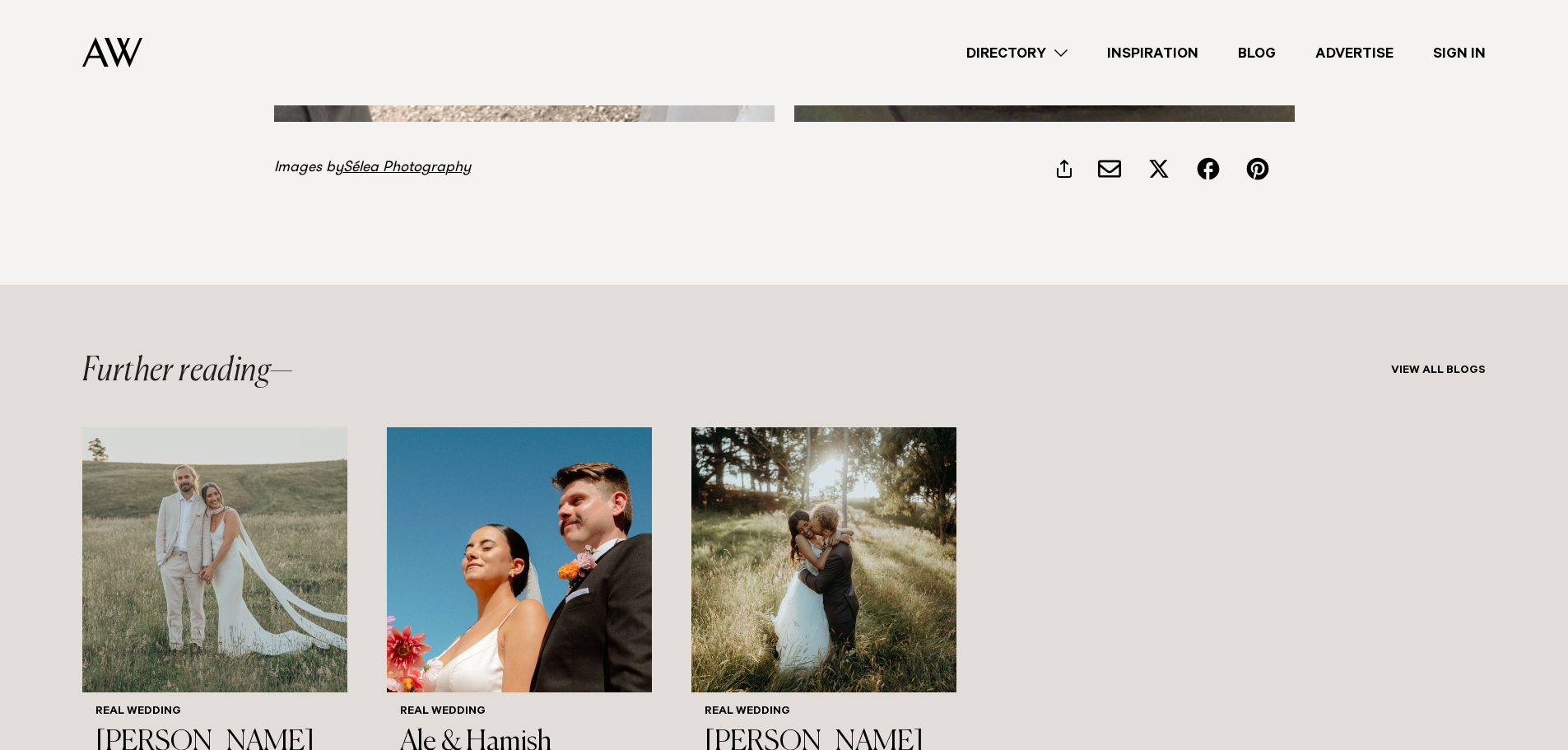
scroll to position [7408, 0]
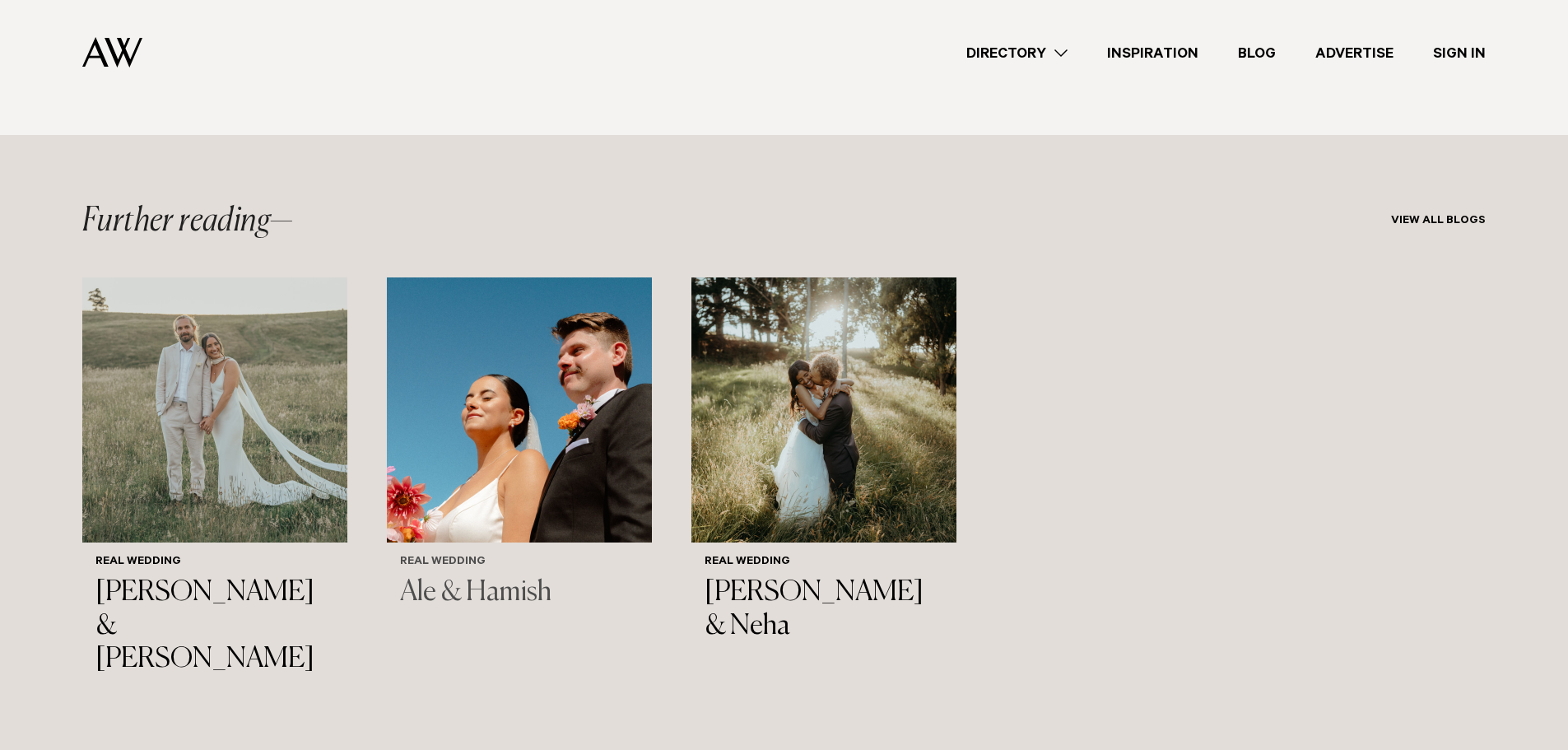
click at [491, 311] on img "2 / 3" at bounding box center [518, 409] width 265 height 265
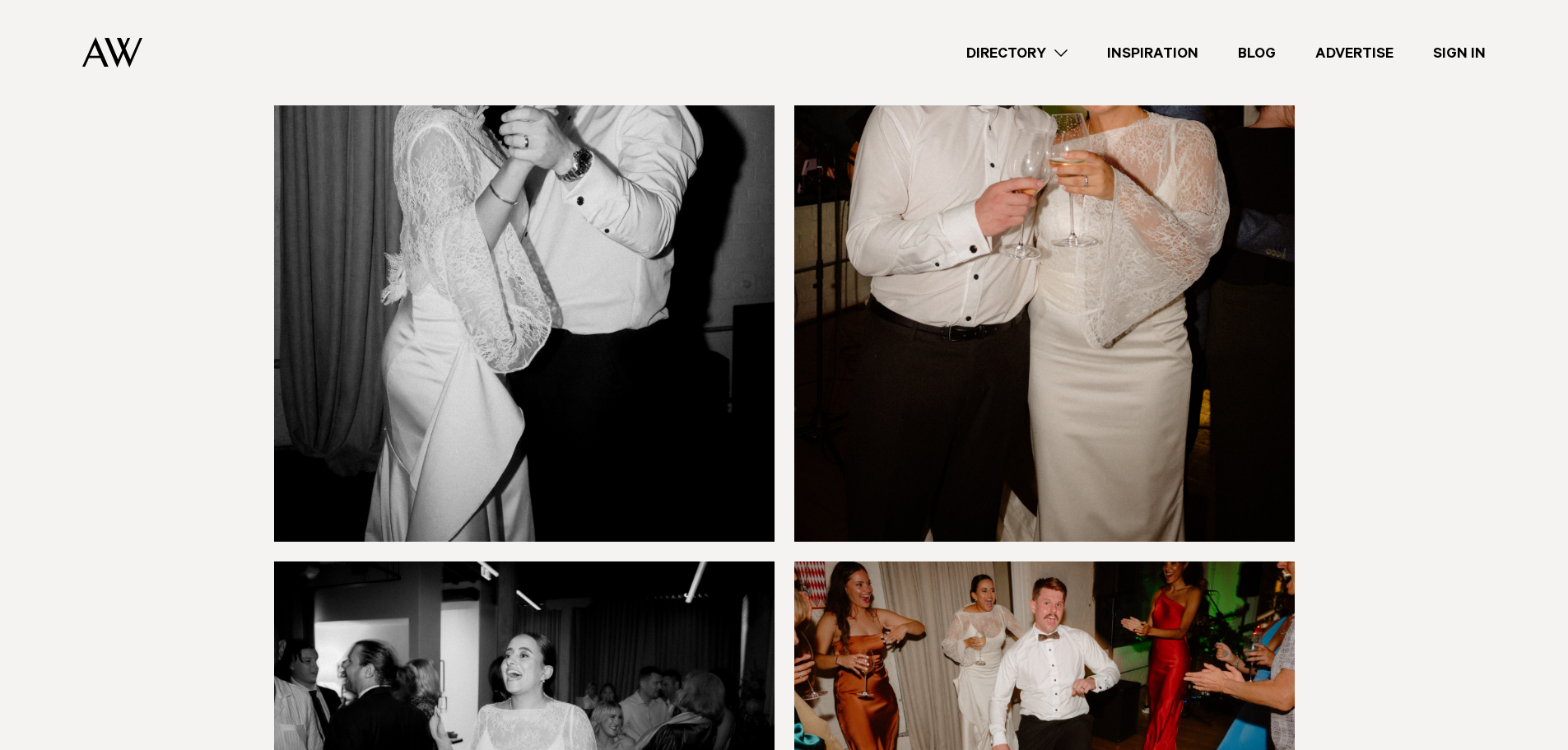
scroll to position [13251, 0]
